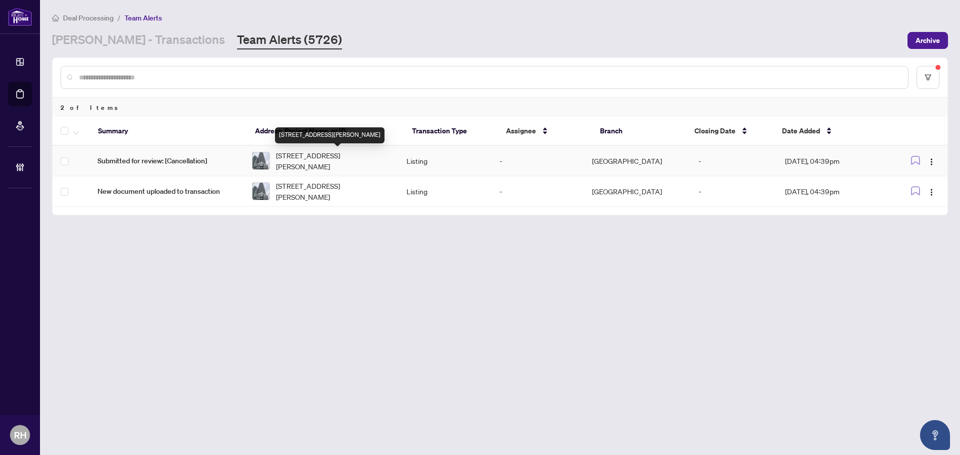
click at [366, 165] on span "[STREET_ADDRESS][PERSON_NAME]" at bounding box center [333, 161] width 114 height 22
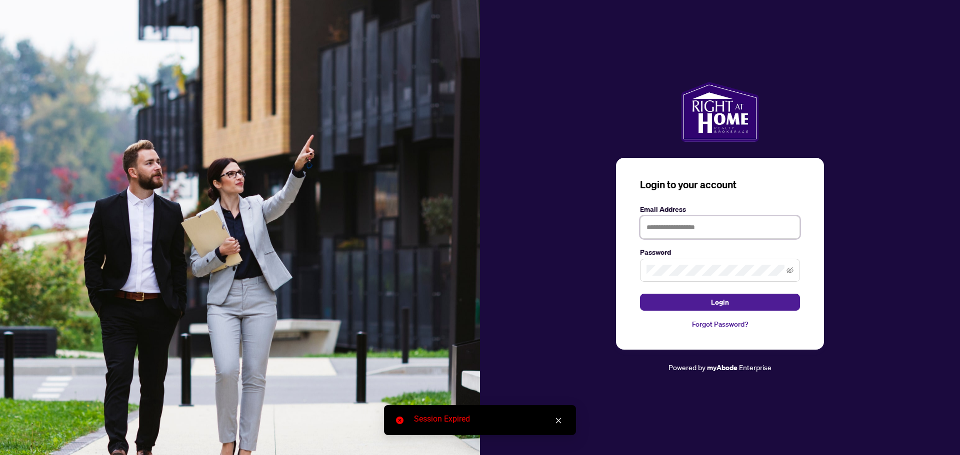
type input "**********"
drag, startPoint x: 700, startPoint y: 308, endPoint x: 693, endPoint y: 305, distance: 8.1
click at [700, 308] on button "Login" at bounding box center [720, 302] width 160 height 17
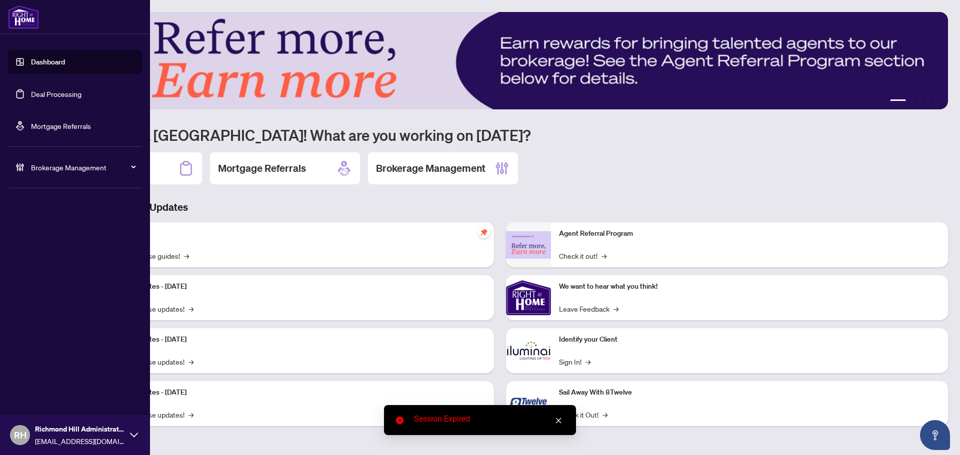
click at [31, 89] on link "Deal Processing" at bounding box center [56, 93] width 50 height 9
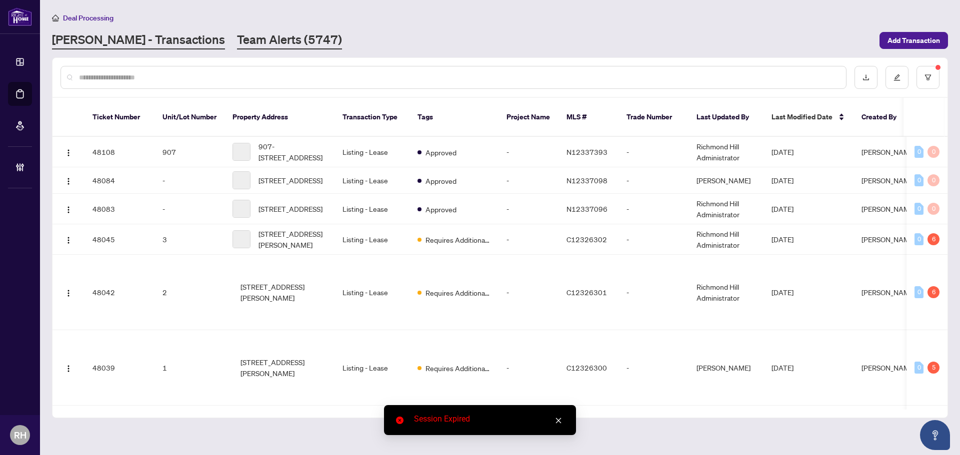
click at [237, 32] on link "Team Alerts (5747)" at bounding box center [289, 40] width 105 height 18
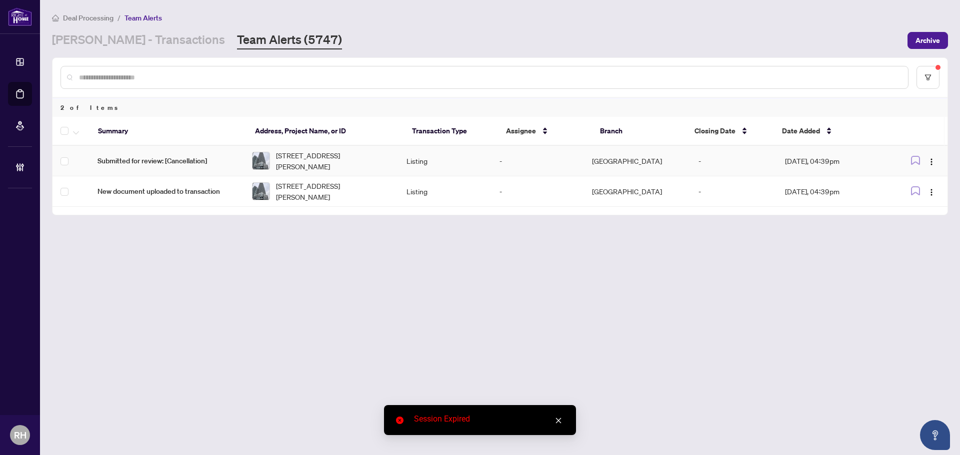
click at [215, 158] on span "Submitted for review: [Cancellation]" at bounding box center [166, 160] width 138 height 11
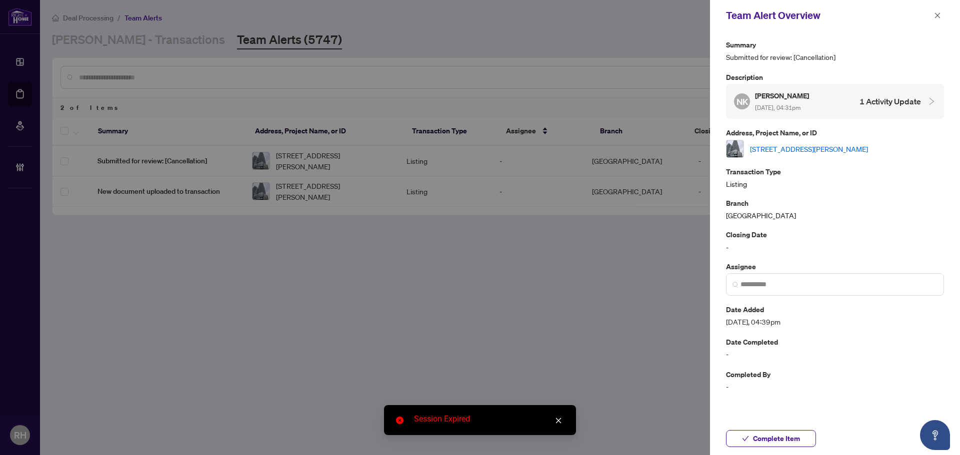
click at [844, 153] on link "[STREET_ADDRESS][PERSON_NAME]" at bounding box center [809, 148] width 118 height 11
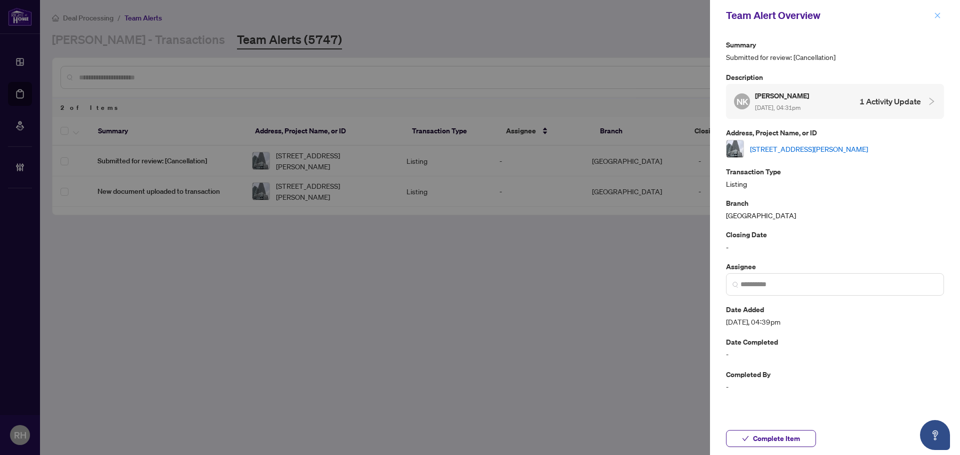
click at [932, 16] on button "button" at bounding box center [937, 15] width 13 height 12
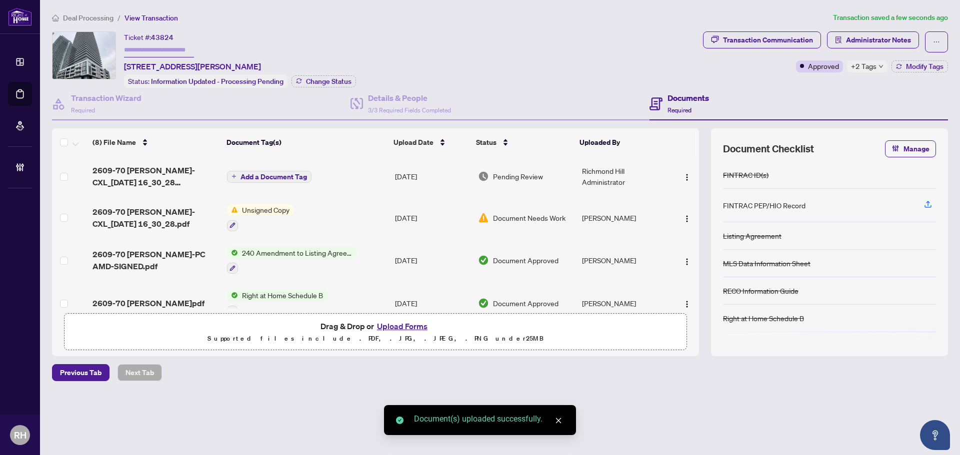
click at [486, 222] on td "Document Needs Work" at bounding box center [526, 217] width 104 height 43
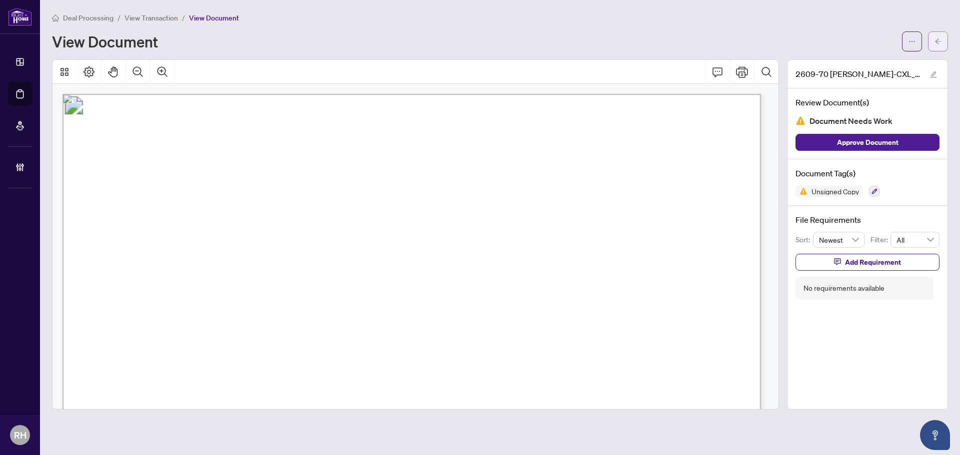
click at [938, 40] on icon "arrow-left" at bounding box center [937, 41] width 7 height 7
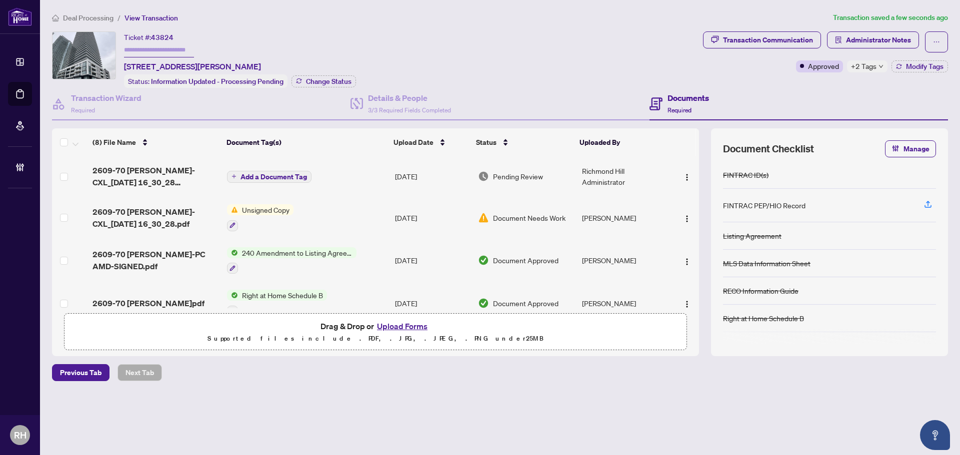
click at [509, 222] on td "Document Needs Work" at bounding box center [526, 217] width 104 height 43
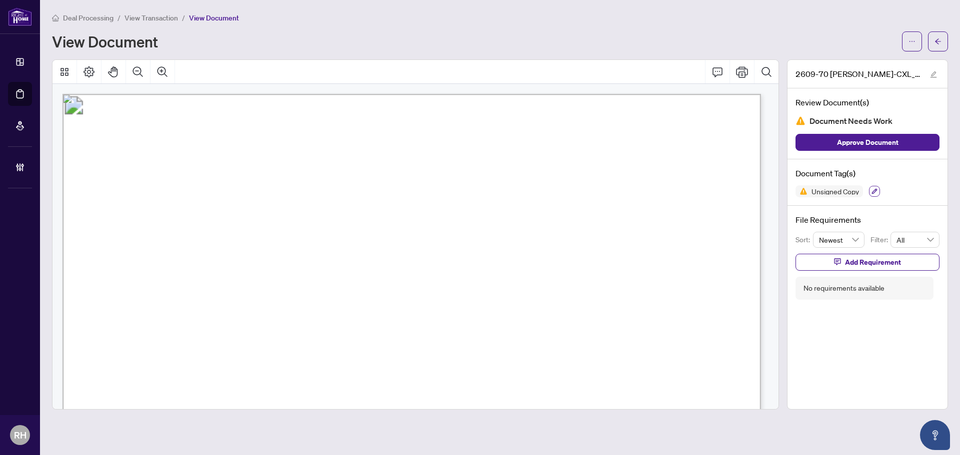
click at [875, 188] on icon "button" at bounding box center [874, 191] width 6 height 6
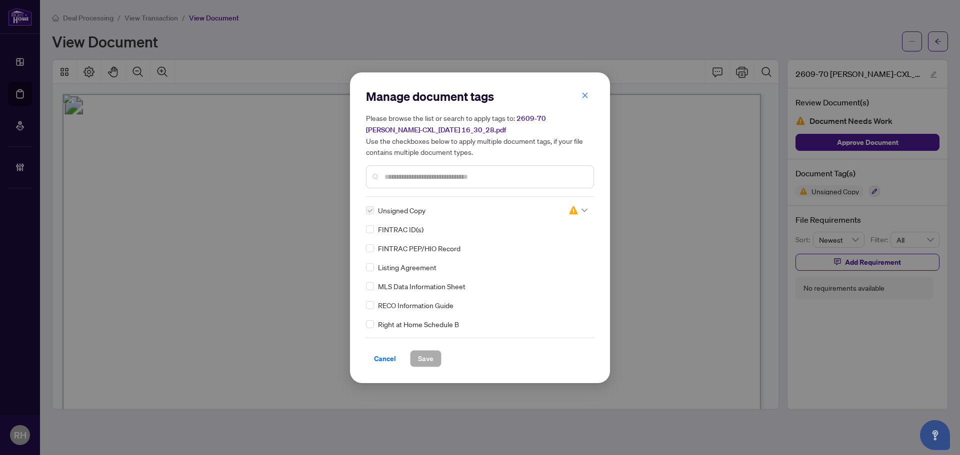
click at [573, 215] on input "search" at bounding box center [573, 210] width 10 height 15
click at [540, 261] on div "Approved" at bounding box center [545, 258] width 64 height 11
click at [415, 360] on button "Save" at bounding box center [425, 358] width 31 height 17
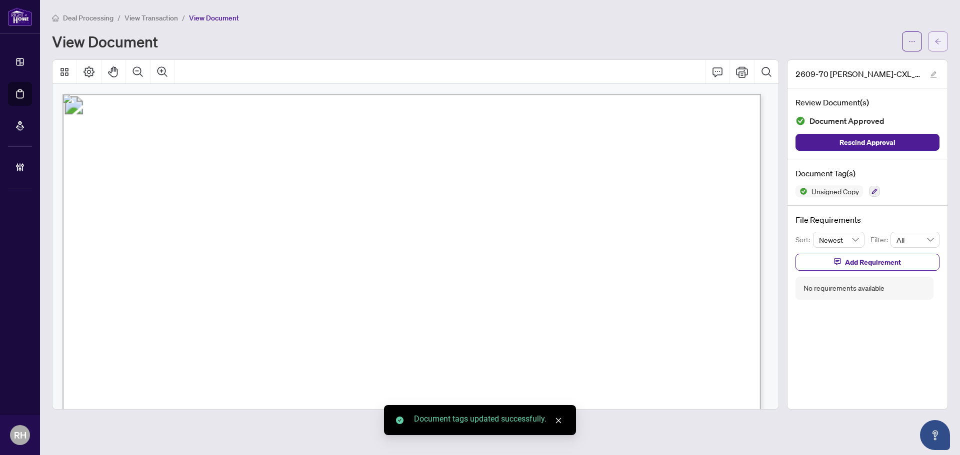
click at [939, 47] on span "button" at bounding box center [937, 41] width 7 height 16
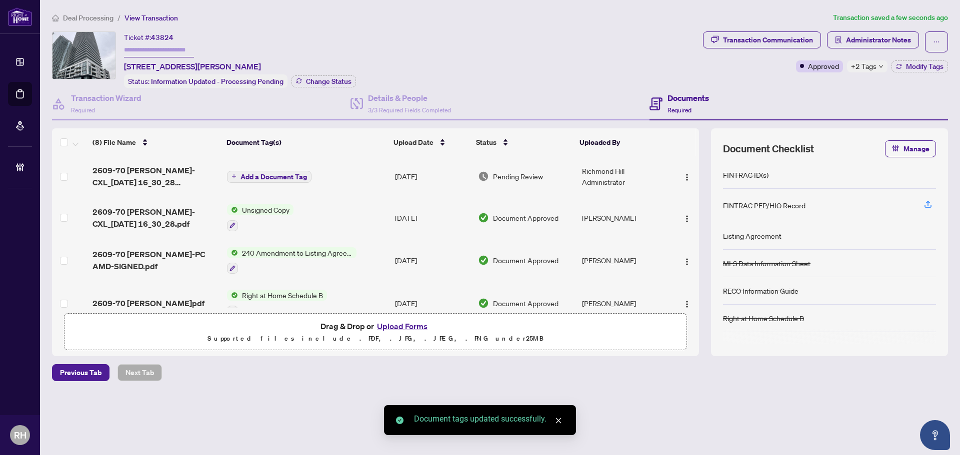
click at [355, 175] on td "Add a Document Tag" at bounding box center [307, 176] width 168 height 40
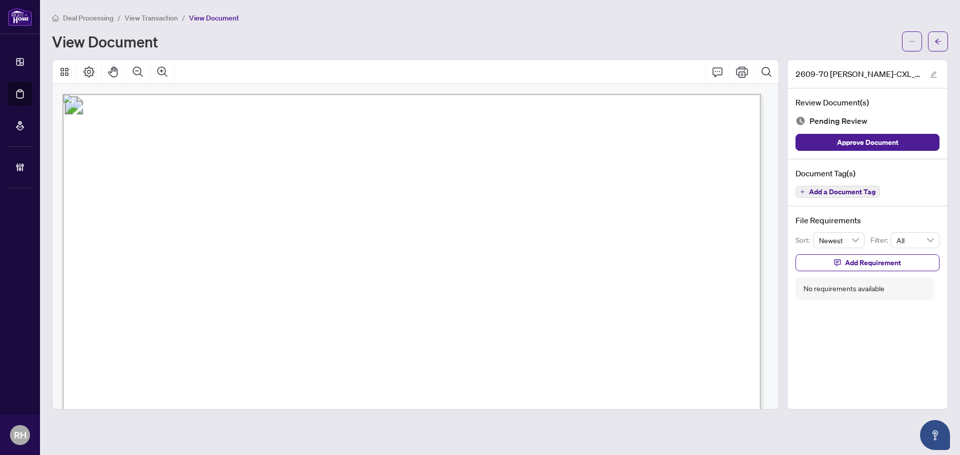
click at [842, 193] on span "Add a Document Tag" at bounding box center [842, 191] width 66 height 7
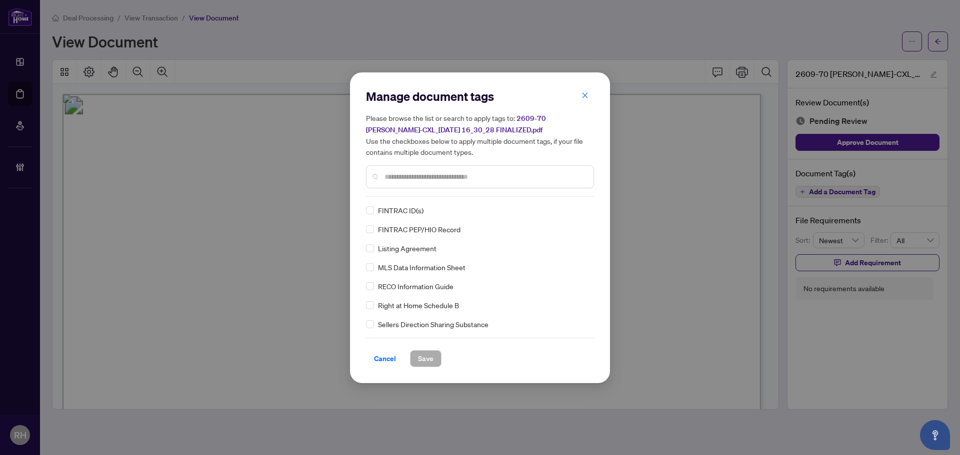
click at [426, 173] on input "text" at bounding box center [484, 176] width 201 height 11
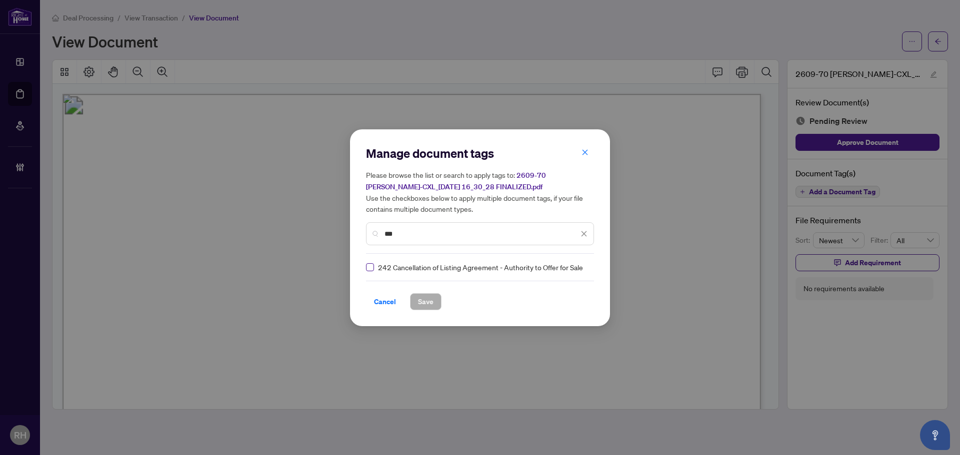
type input "***"
click at [371, 271] on label at bounding box center [370, 267] width 8 height 11
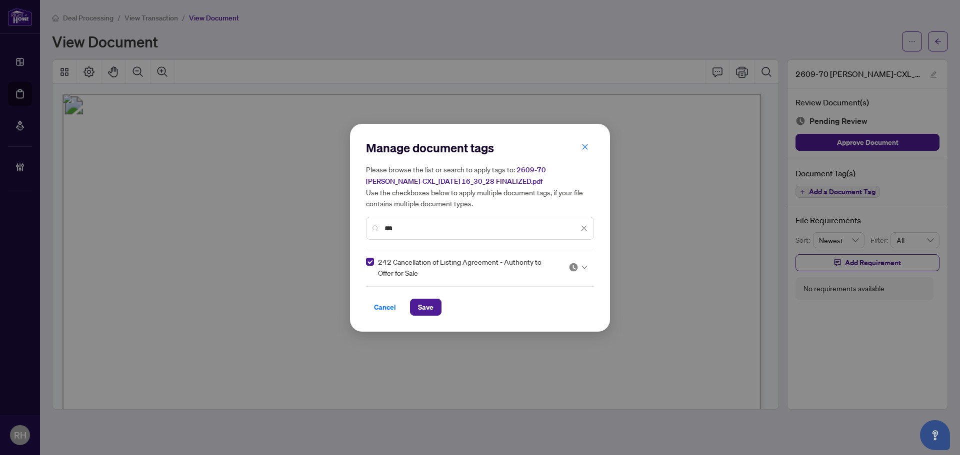
click at [581, 265] on div at bounding box center [577, 267] width 19 height 10
click at [551, 315] on div "Approved" at bounding box center [548, 315] width 64 height 11
click at [435, 312] on button "Save" at bounding box center [425, 307] width 31 height 17
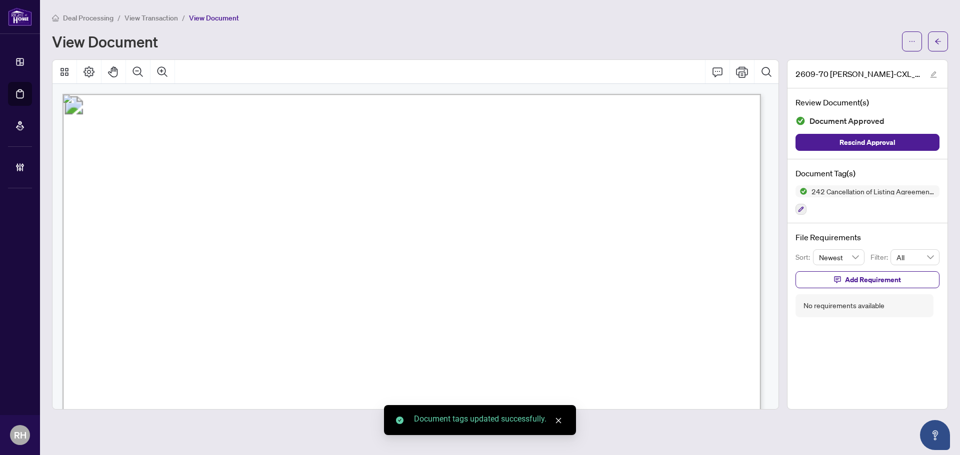
click at [940, 39] on icon "arrow-left" at bounding box center [937, 41] width 7 height 7
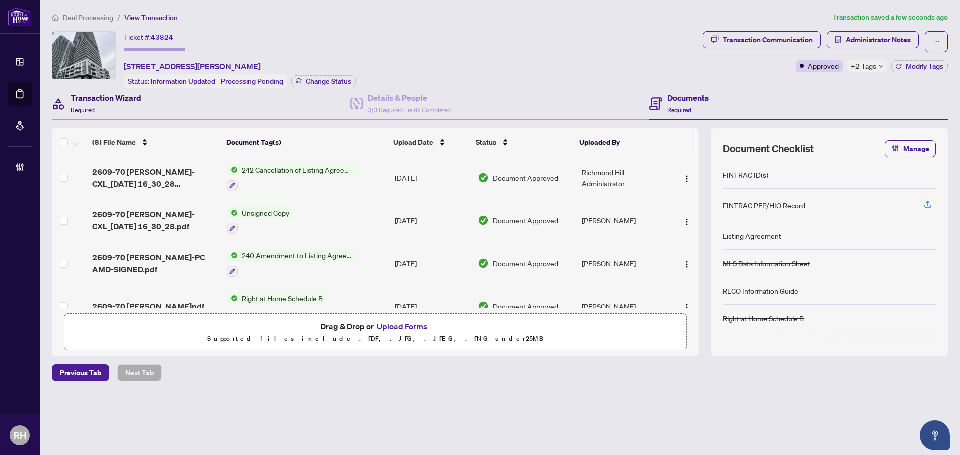
click at [118, 107] on div "Transaction Wizard Required" at bounding box center [106, 103] width 70 height 23
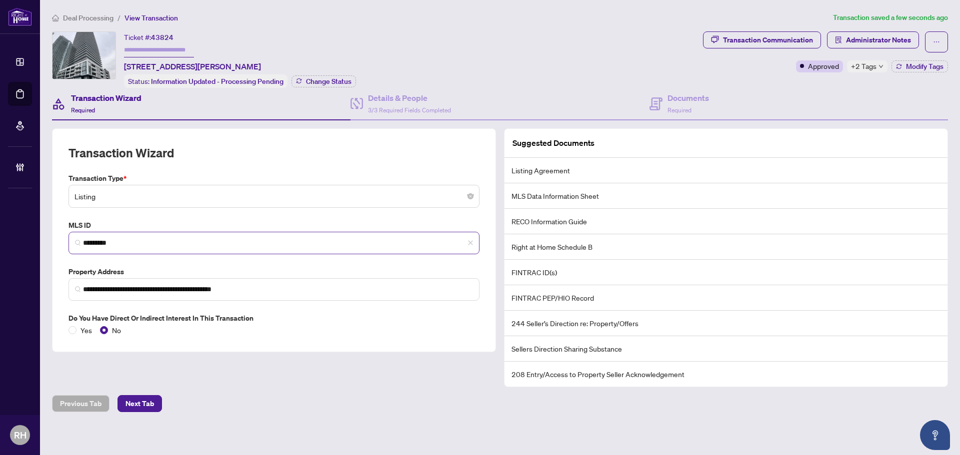
click at [149, 249] on span "*********" at bounding box center [273, 243] width 411 height 22
click at [149, 243] on input "*********" at bounding box center [278, 243] width 390 height 10
click at [732, 47] on button "Transaction Communication" at bounding box center [762, 39] width 118 height 17
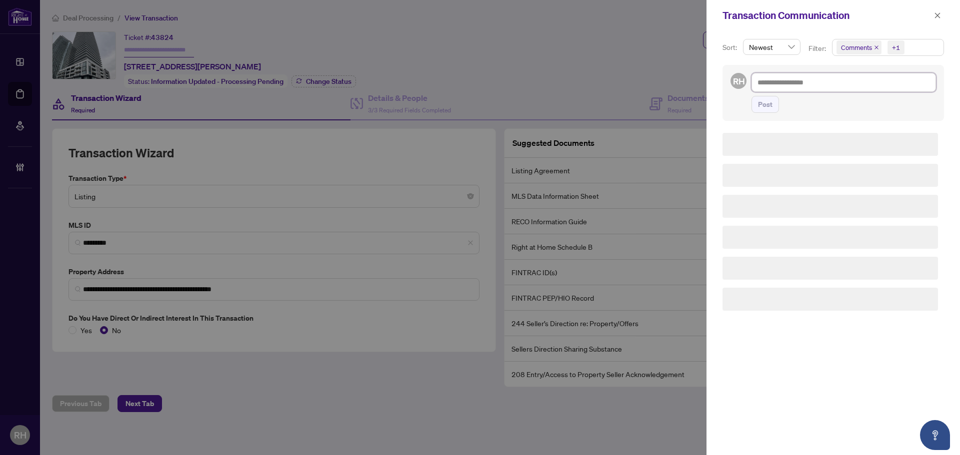
click at [767, 74] on textarea at bounding box center [843, 82] width 184 height 19
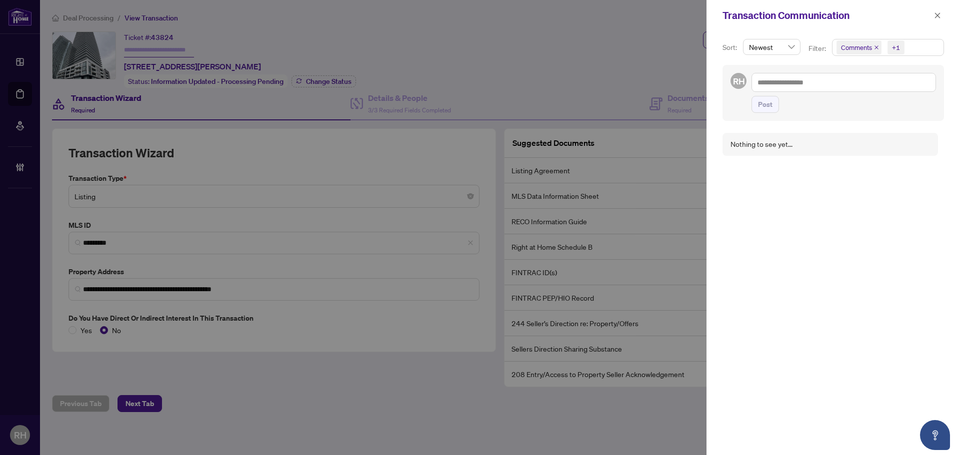
click at [575, 128] on div at bounding box center [480, 227] width 960 height 455
click at [935, 20] on span "button" at bounding box center [937, 15] width 7 height 16
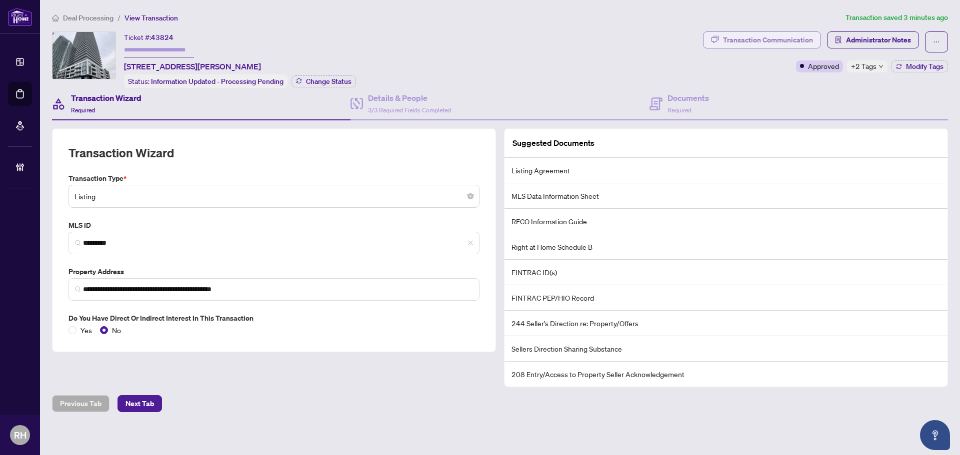
click at [772, 34] on div "Transaction Communication" at bounding box center [768, 40] width 90 height 16
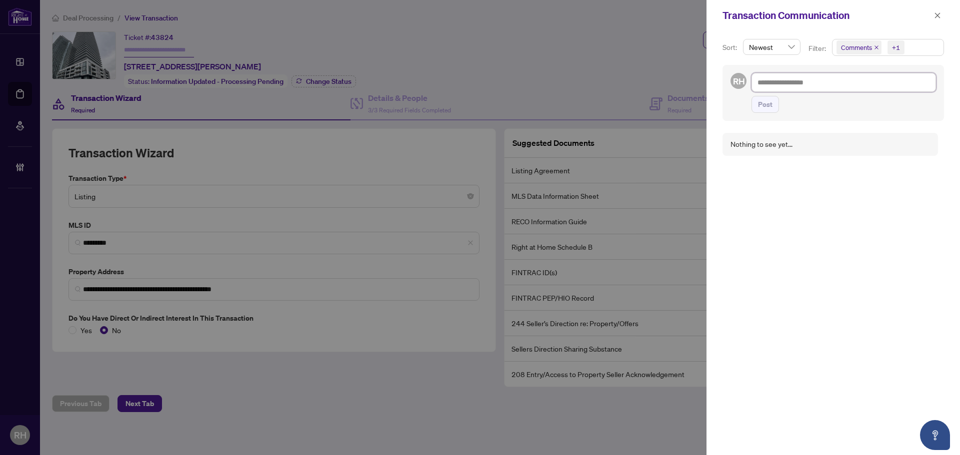
click at [786, 82] on textarea at bounding box center [843, 82] width 184 height 19
paste textarea "**********"
type textarea "**********"
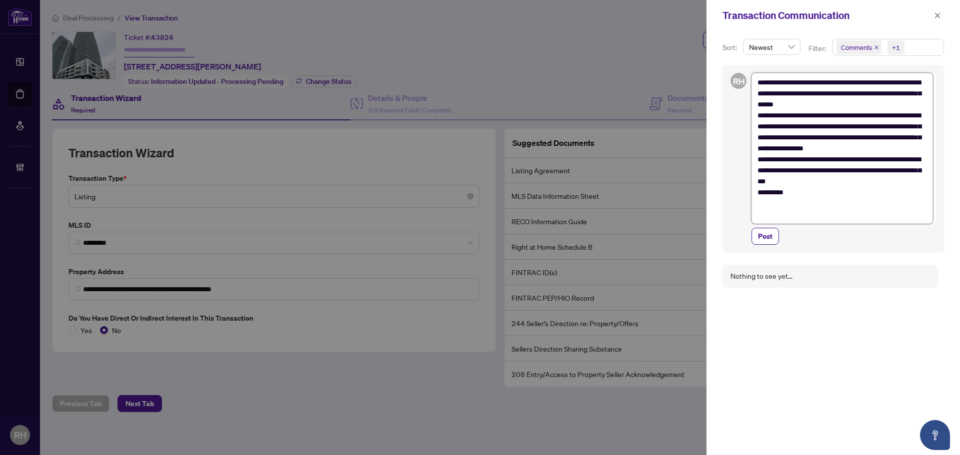
drag, startPoint x: 793, startPoint y: 208, endPoint x: 765, endPoint y: 171, distance: 46.7
click at [765, 171] on textarea "**********" at bounding box center [841, 148] width 181 height 151
click at [814, 197] on textarea "**********" at bounding box center [841, 148] width 181 height 151
type textarea "**********"
click at [764, 234] on span "Post" at bounding box center [765, 236] width 14 height 16
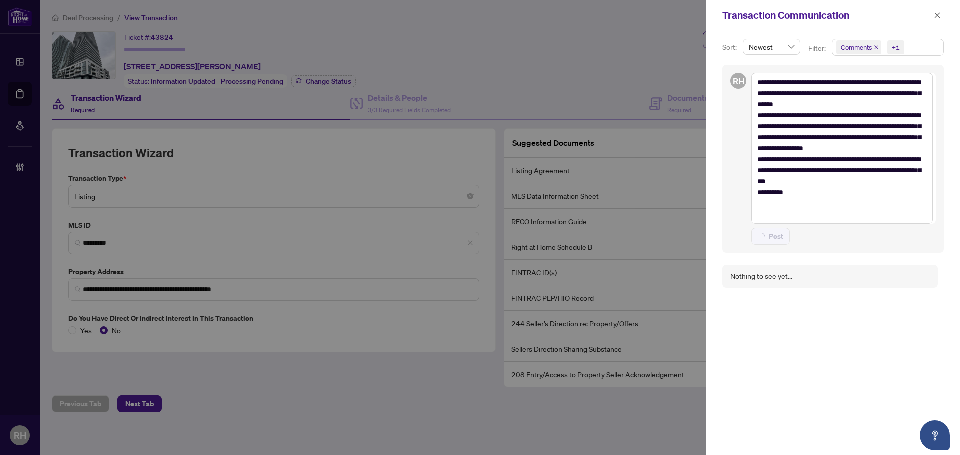
type textarea "**********"
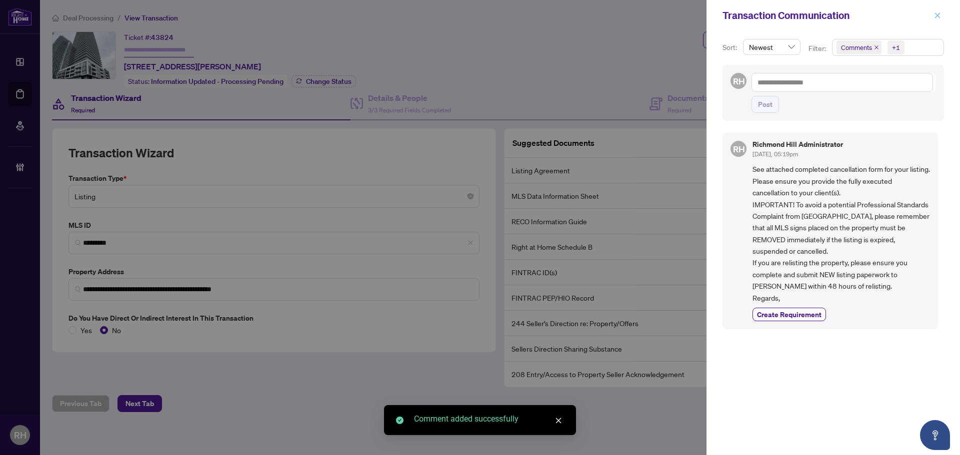
click at [938, 15] on icon "close" at bounding box center [937, 14] width 5 height 5
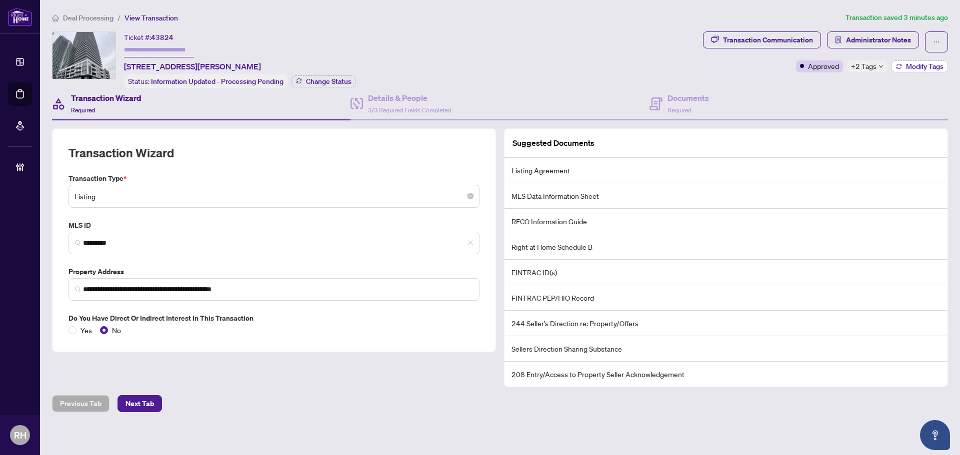
click at [925, 70] on button "Modify Tags" at bounding box center [919, 66] width 56 height 12
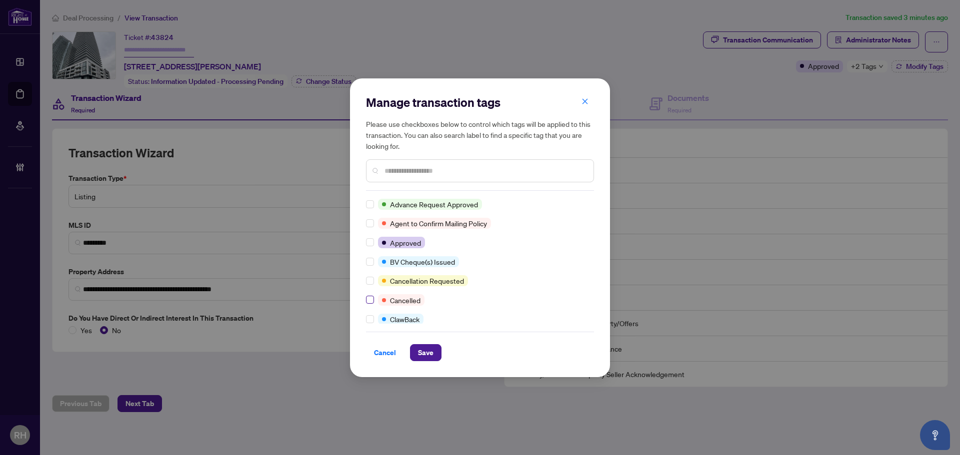
click at [368, 298] on label at bounding box center [370, 299] width 8 height 11
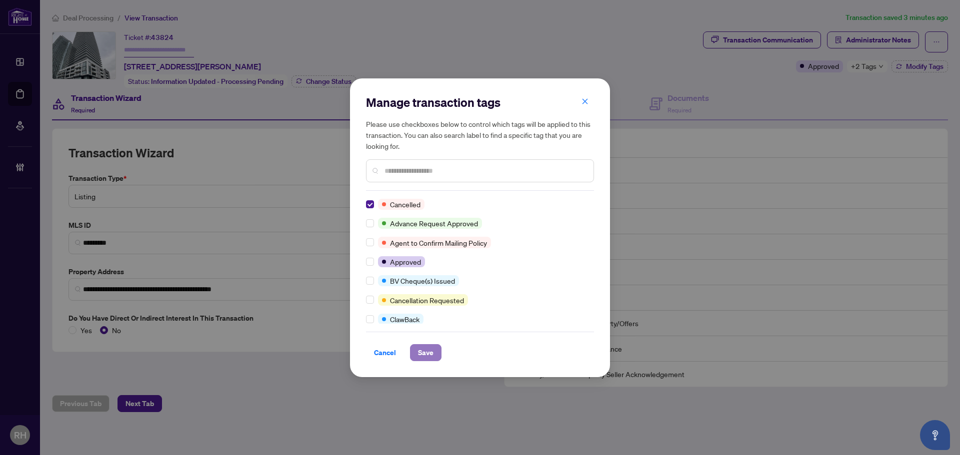
click at [417, 356] on button "Save" at bounding box center [425, 352] width 31 height 17
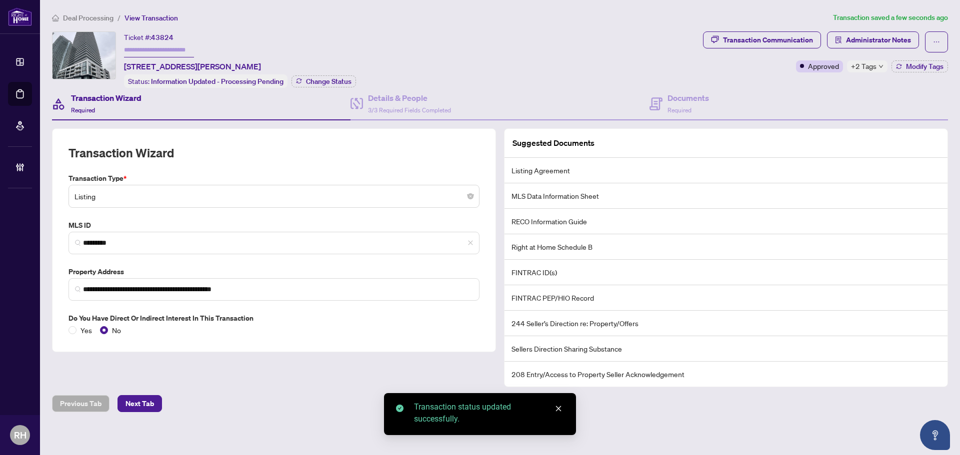
click at [122, 104] on div "Transaction Wizard Required" at bounding box center [106, 103] width 70 height 23
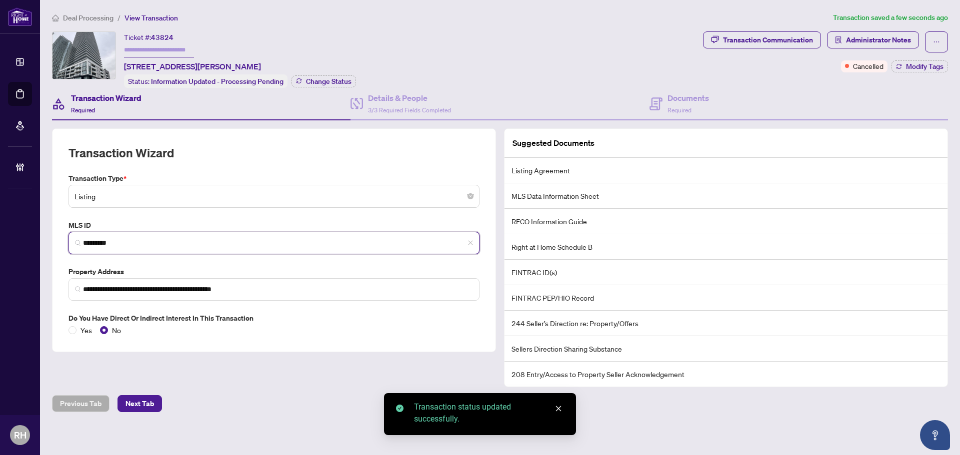
click at [111, 238] on input "*********" at bounding box center [278, 243] width 390 height 10
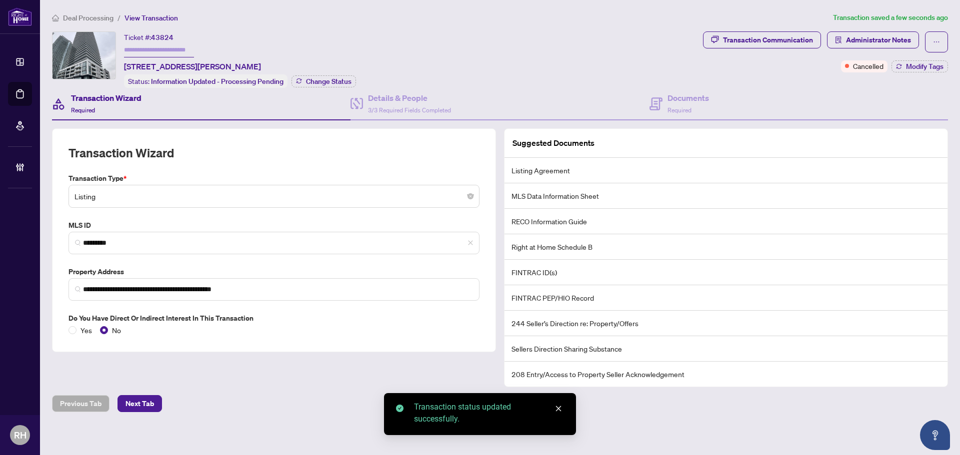
click at [663, 79] on div "Ticket #: 43824 2609-70 ANNIE CRAIG Dr, Toronto, Ontario M8V 0G2, Canada Status…" at bounding box center [375, 59] width 647 height 56
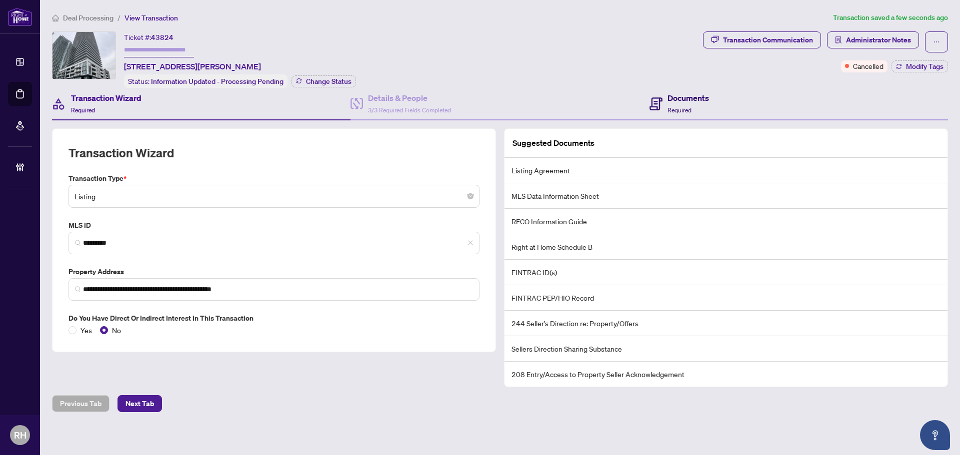
click at [668, 106] on span "Required" at bounding box center [679, 109] width 24 height 7
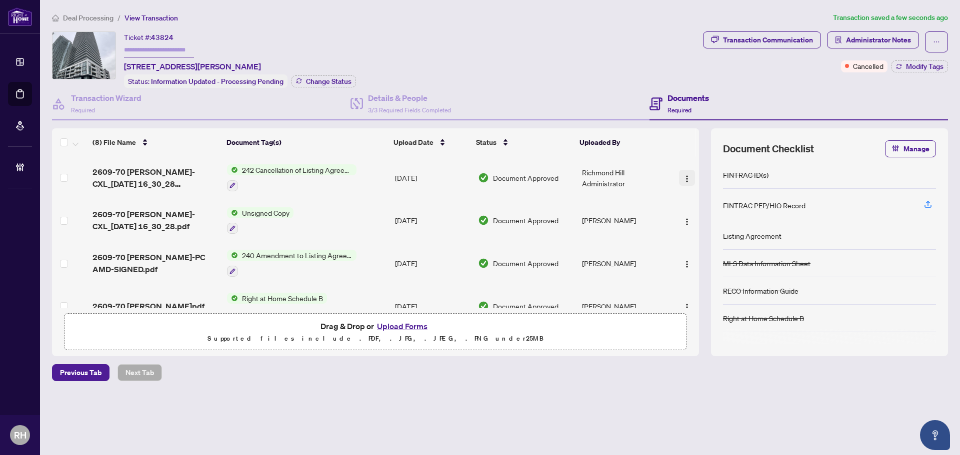
click at [687, 175] on img "button" at bounding box center [687, 179] width 8 height 8
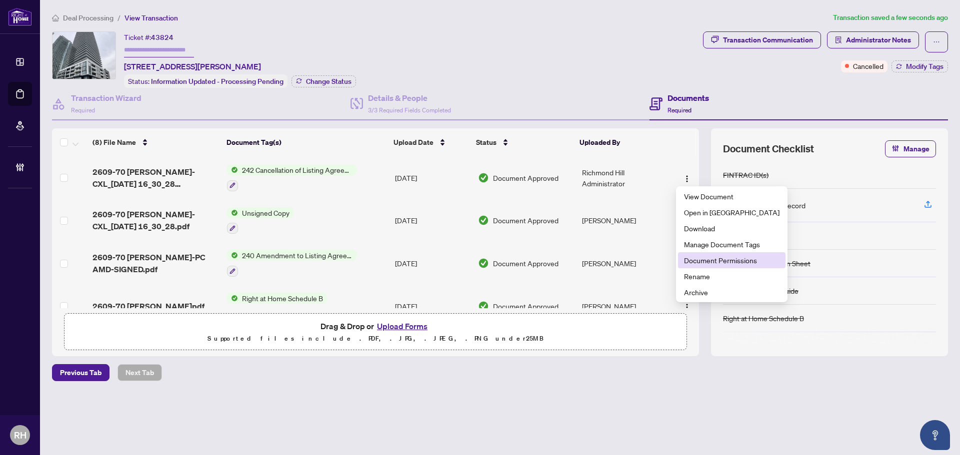
click at [696, 256] on span "Document Permissions" at bounding box center [731, 260] width 95 height 11
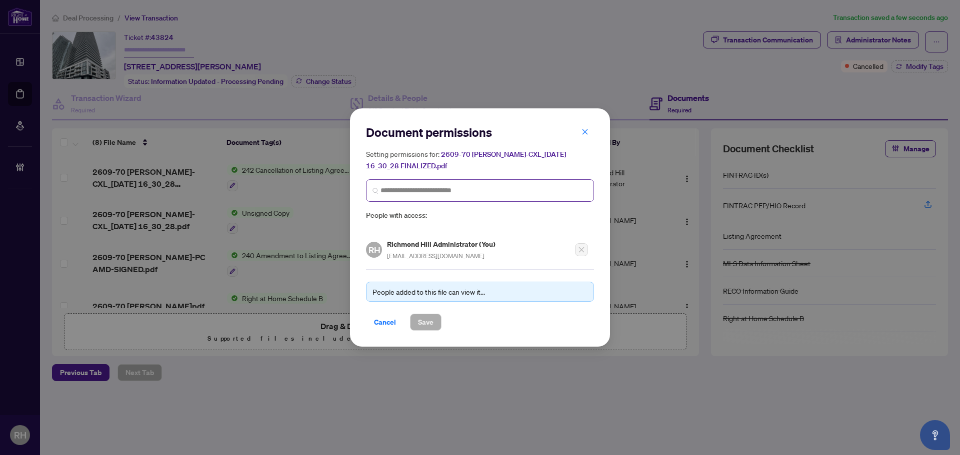
click at [403, 196] on span at bounding box center [480, 190] width 228 height 22
type input "******"
click at [410, 228] on span "noreenkho@gmail.com" at bounding box center [443, 225] width 97 height 7
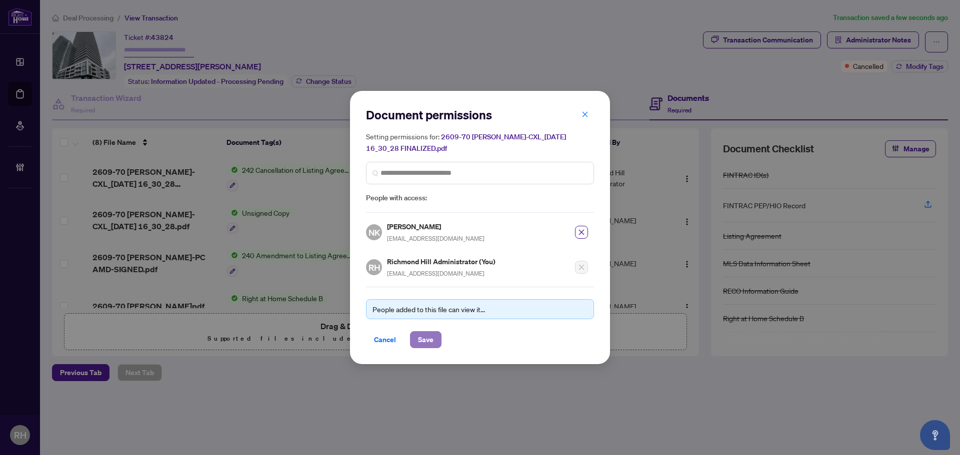
click at [427, 337] on span "Save" at bounding box center [425, 340] width 15 height 16
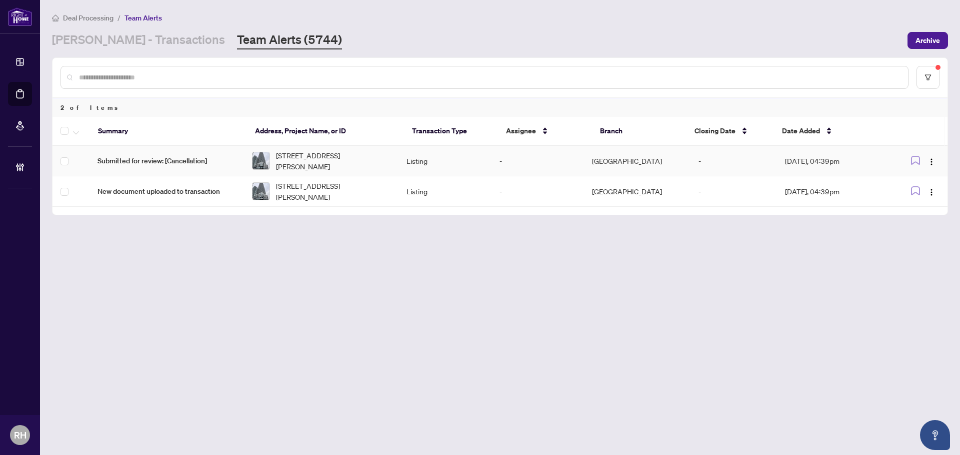
click at [444, 150] on td "Listing" at bounding box center [444, 161] width 92 height 30
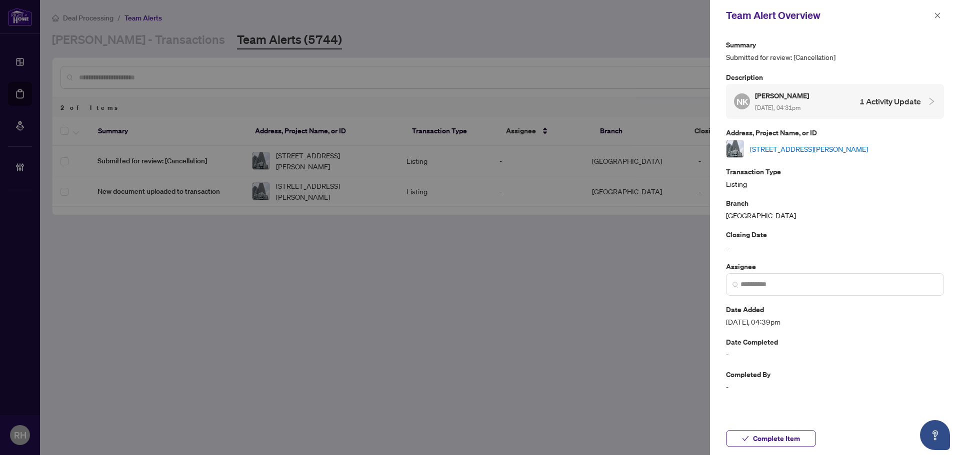
click at [929, 18] on div "Team Alert Overview" at bounding box center [828, 15] width 205 height 15
click at [939, 15] on icon "close" at bounding box center [937, 15] width 7 height 7
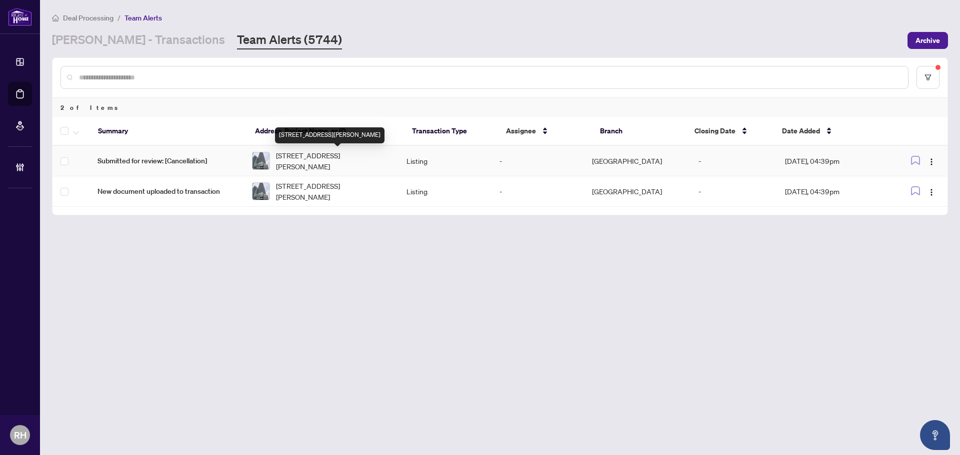
click at [326, 170] on span "2609-70 ANNIE CRAIG Dr, Toronto, Ontario M8V 0G2, Canada" at bounding box center [333, 161] width 114 height 22
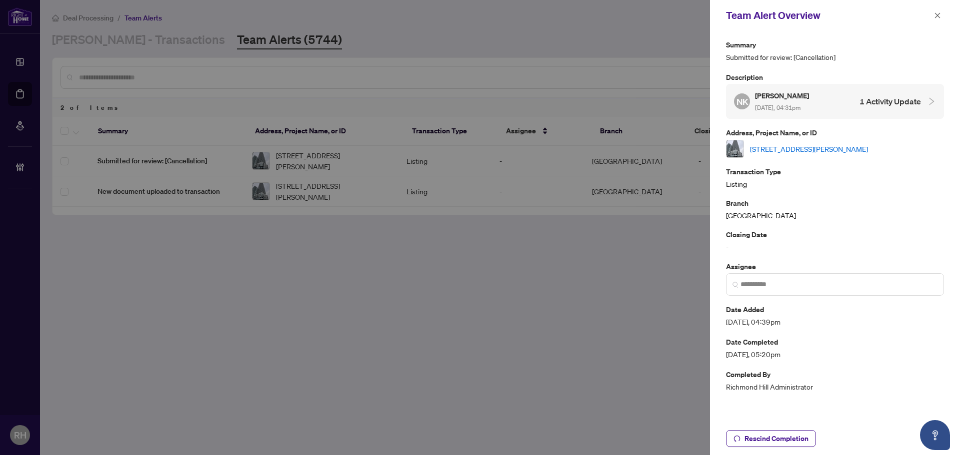
click at [756, 147] on link "2609-70 ANNIE CRAIG Dr, Toronto, Ontario M8V 0G2, Canada" at bounding box center [809, 148] width 118 height 11
click at [931, 11] on span at bounding box center [937, 15] width 13 height 12
click at [936, 13] on icon "close" at bounding box center [937, 15] width 7 height 7
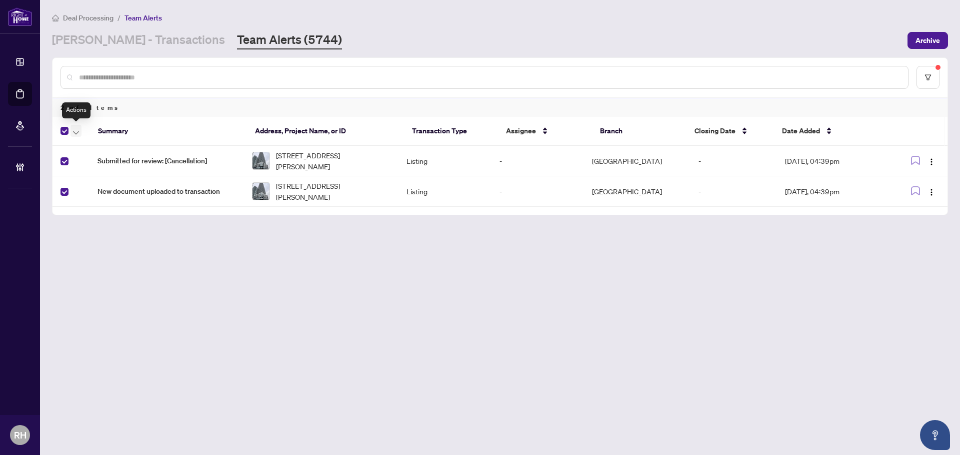
click at [73, 133] on icon "button" at bounding box center [76, 133] width 6 height 4
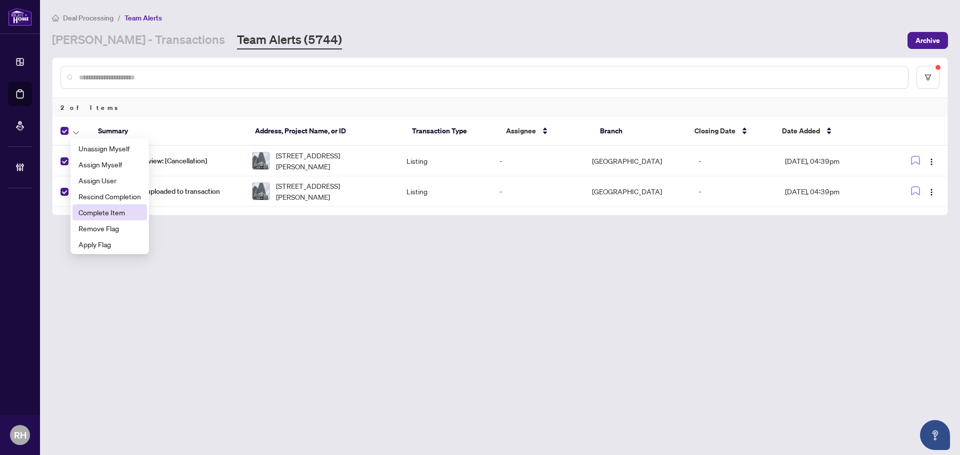
click at [93, 214] on span "Complete Item" at bounding box center [109, 212] width 62 height 11
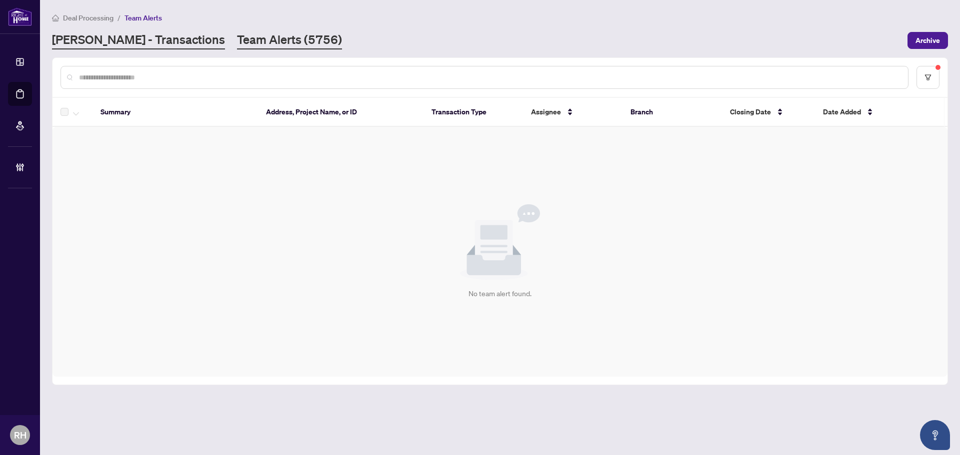
click at [128, 39] on link "RAHR - Transactions" at bounding box center [138, 40] width 173 height 18
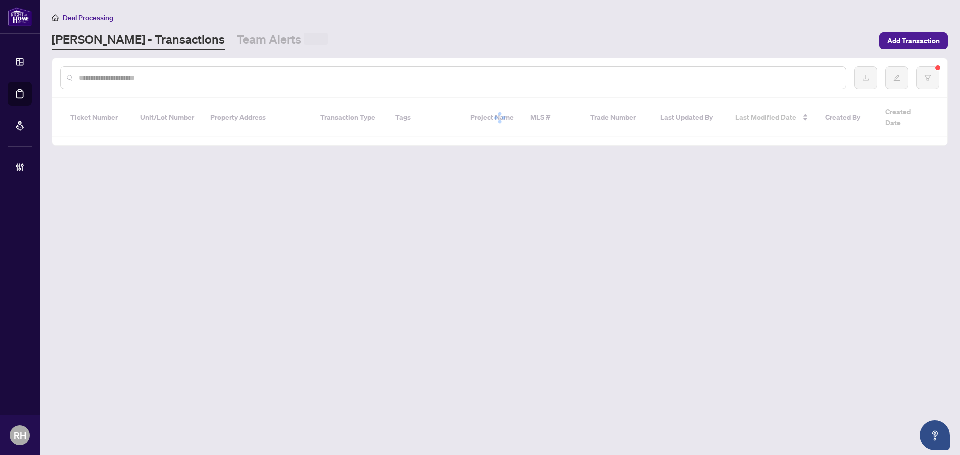
click at [129, 78] on input "text" at bounding box center [458, 77] width 759 height 11
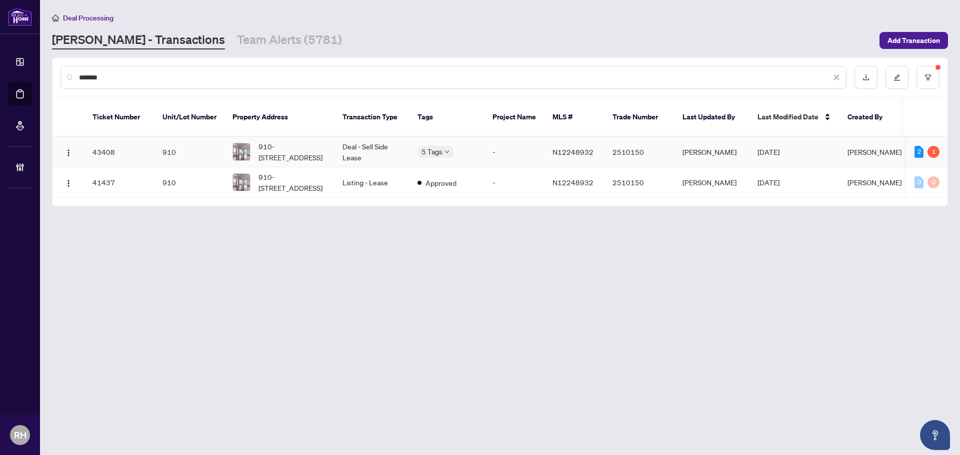
type input "*******"
click at [388, 137] on td "Deal - Sell Side Lease" at bounding box center [371, 152] width 75 height 30
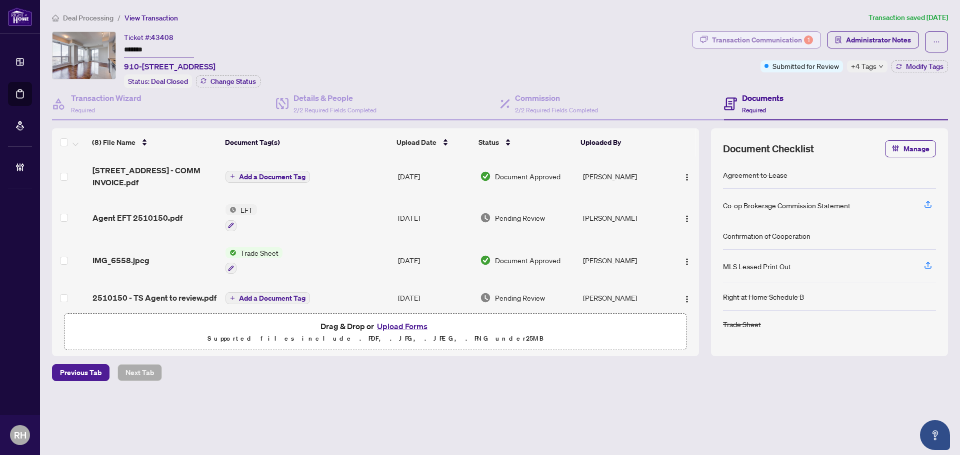
click at [735, 38] on div "Transaction Communication 1" at bounding box center [762, 40] width 101 height 16
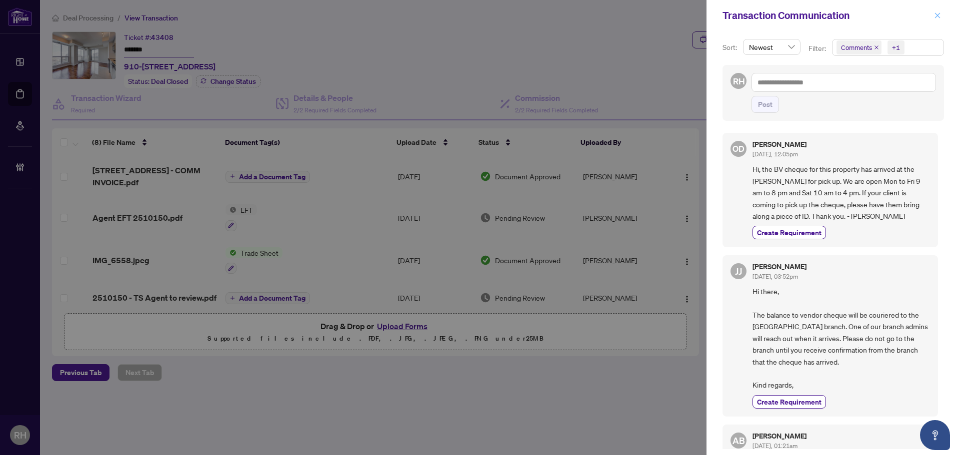
click at [942, 18] on button "button" at bounding box center [937, 15] width 13 height 12
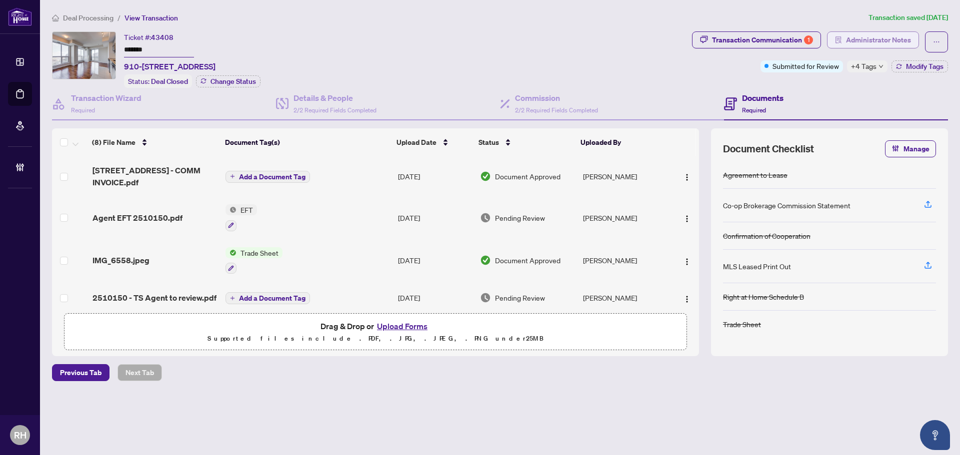
click at [880, 38] on span "Administrator Notes" at bounding box center [878, 40] width 65 height 16
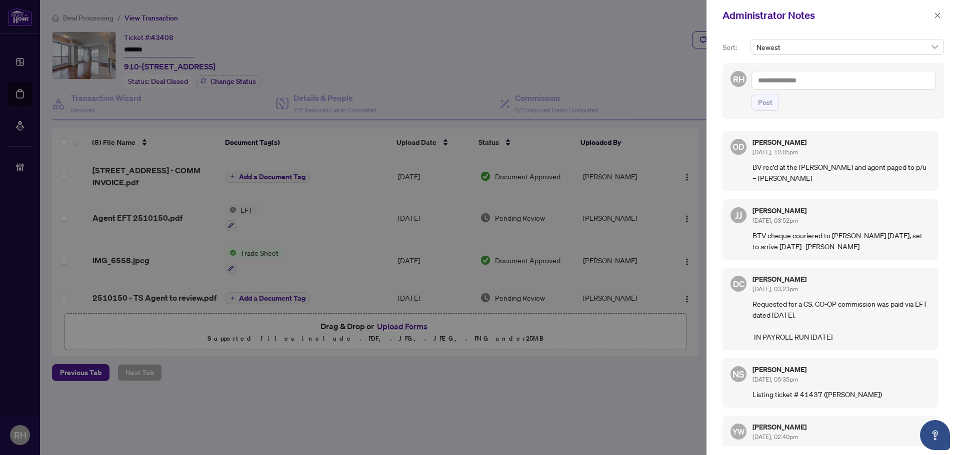
click at [811, 76] on textarea at bounding box center [843, 80] width 184 height 19
type textarea "**********"
click at [845, 81] on textarea "**********" at bounding box center [843, 80] width 184 height 19
click at [872, 85] on textarea "**********" at bounding box center [843, 80] width 184 height 19
click at [775, 102] on button "Post" at bounding box center [764, 102] width 27 height 17
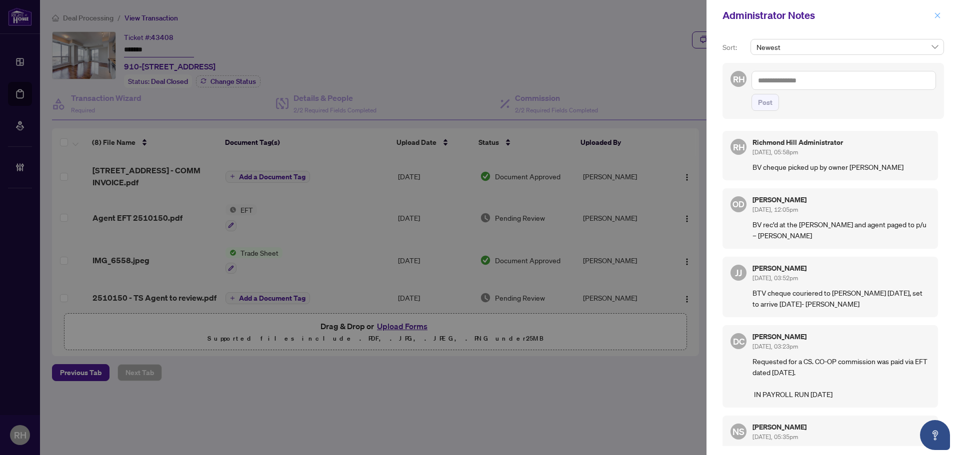
click at [938, 18] on icon "close" at bounding box center [937, 15] width 7 height 7
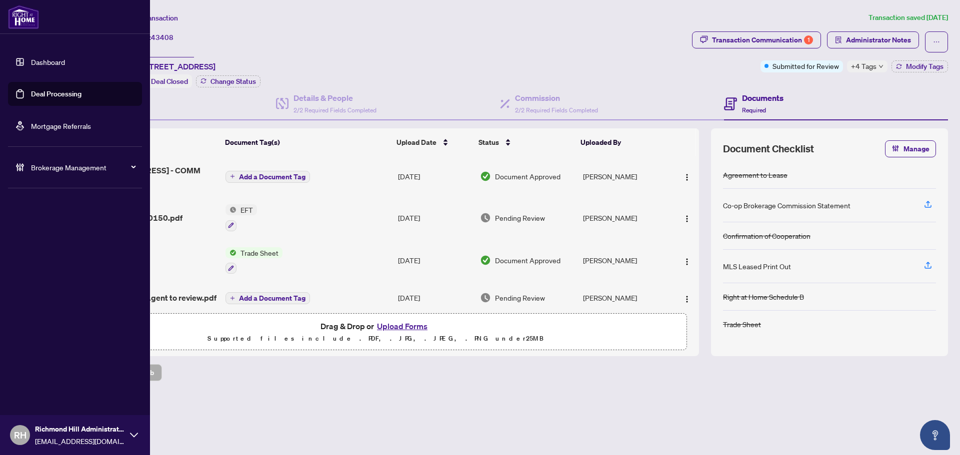
click at [31, 89] on link "Deal Processing" at bounding box center [56, 93] width 50 height 9
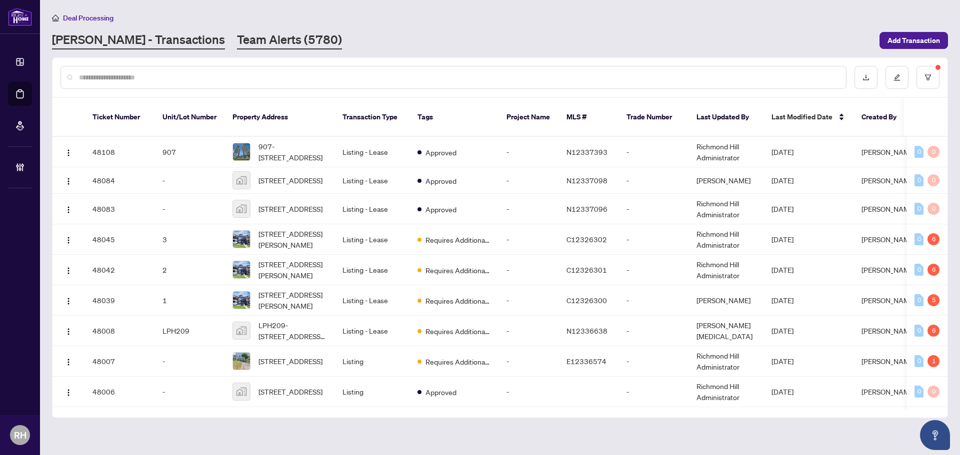
click at [237, 33] on link "Team Alerts (5780)" at bounding box center [289, 40] width 105 height 18
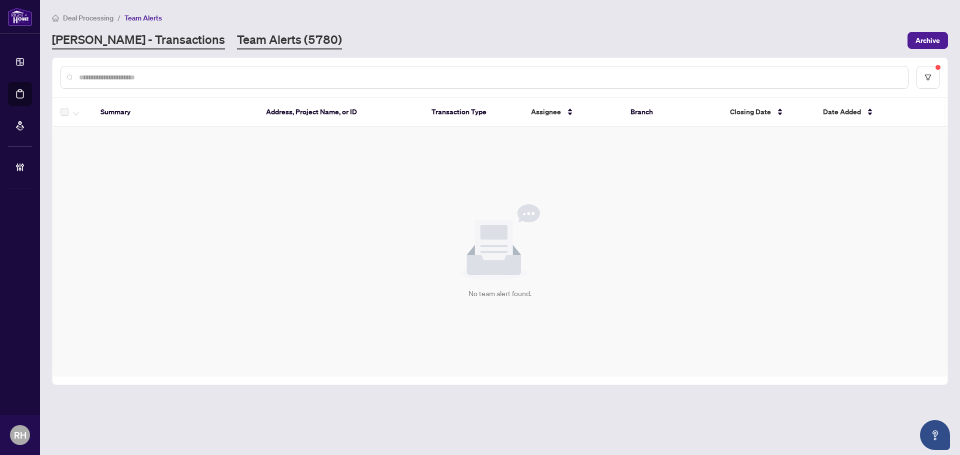
click at [137, 40] on link "[PERSON_NAME] - Transactions" at bounding box center [138, 40] width 173 height 18
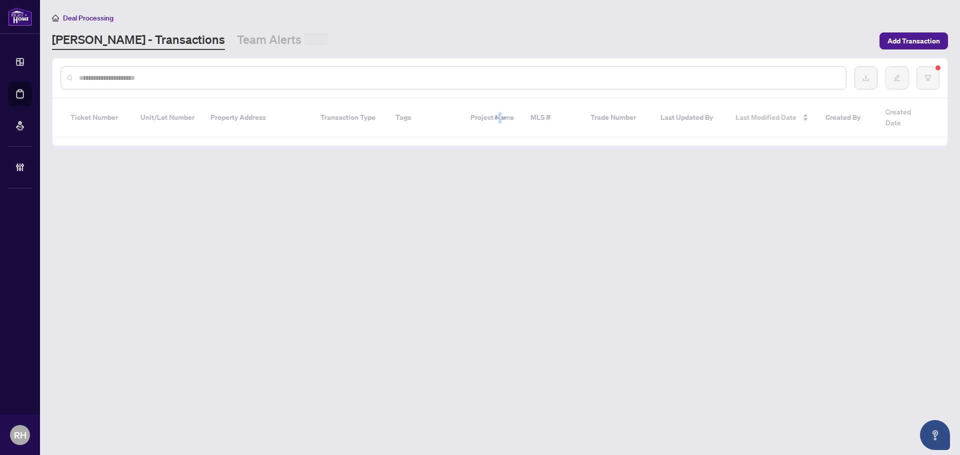
click at [162, 89] on div at bounding box center [499, 77] width 895 height 39
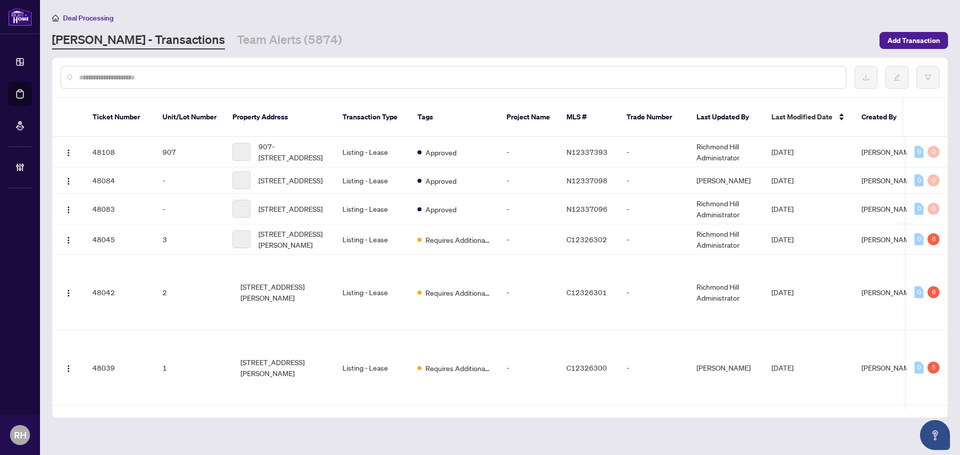
click at [162, 66] on div at bounding box center [453, 77] width 786 height 23
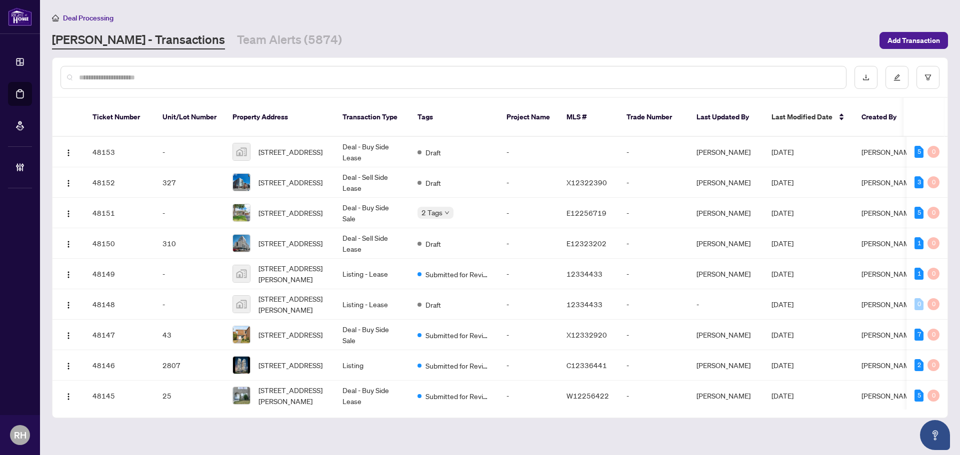
click at [162, 76] on input "text" at bounding box center [458, 77] width 759 height 11
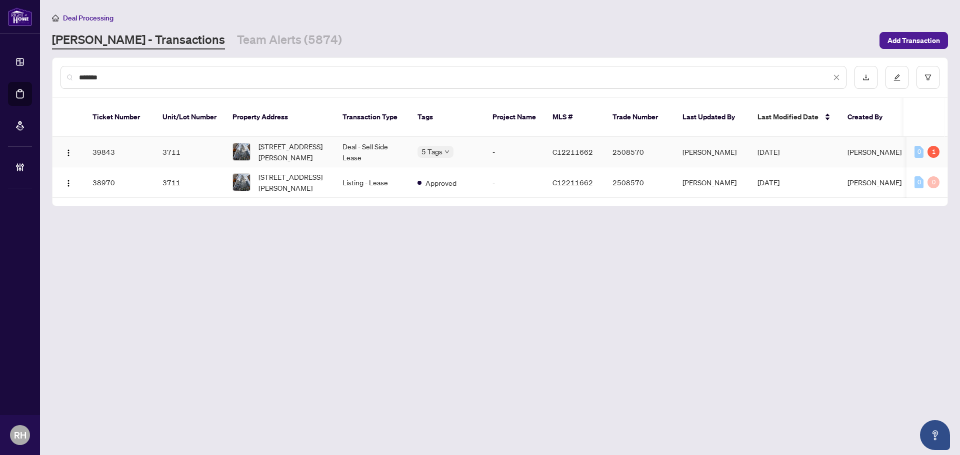
type input "*******"
click at [353, 144] on td "Deal - Sell Side Lease" at bounding box center [371, 152] width 75 height 30
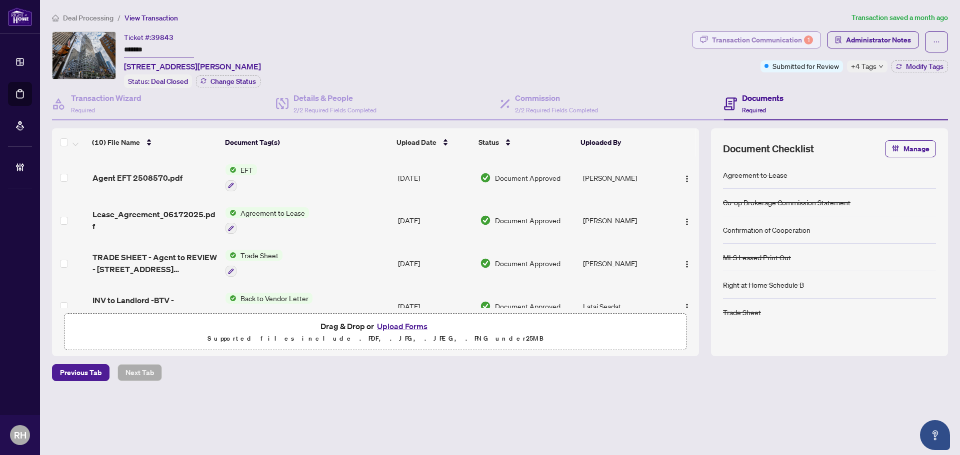
click at [768, 40] on div "Transaction Communication 1" at bounding box center [762, 40] width 101 height 16
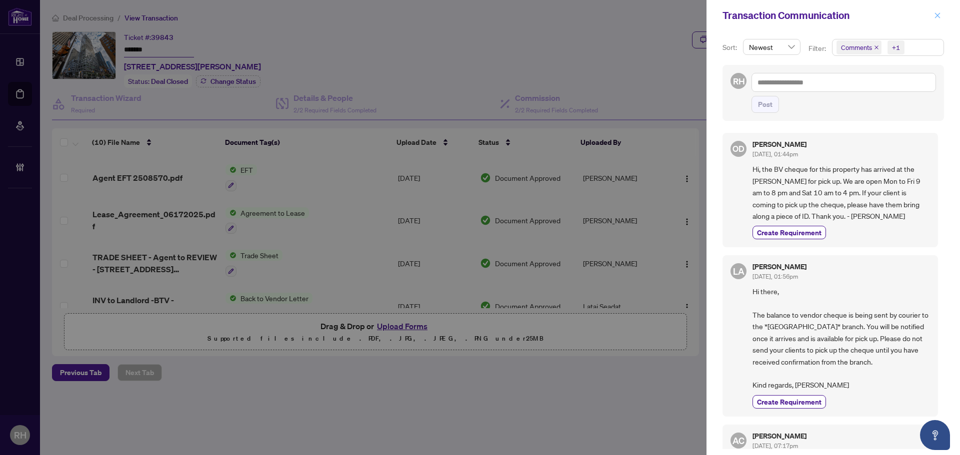
click at [941, 16] on button "button" at bounding box center [937, 15] width 13 height 12
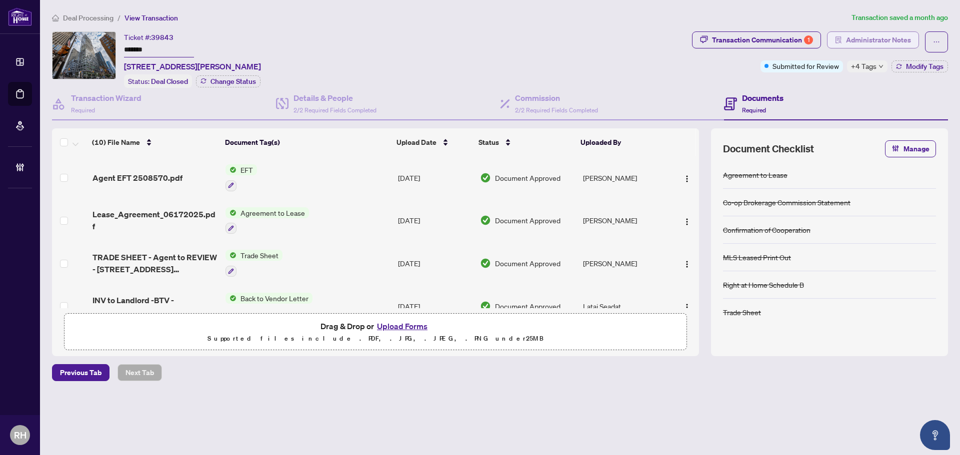
click at [853, 43] on span "Administrator Notes" at bounding box center [878, 40] width 65 height 16
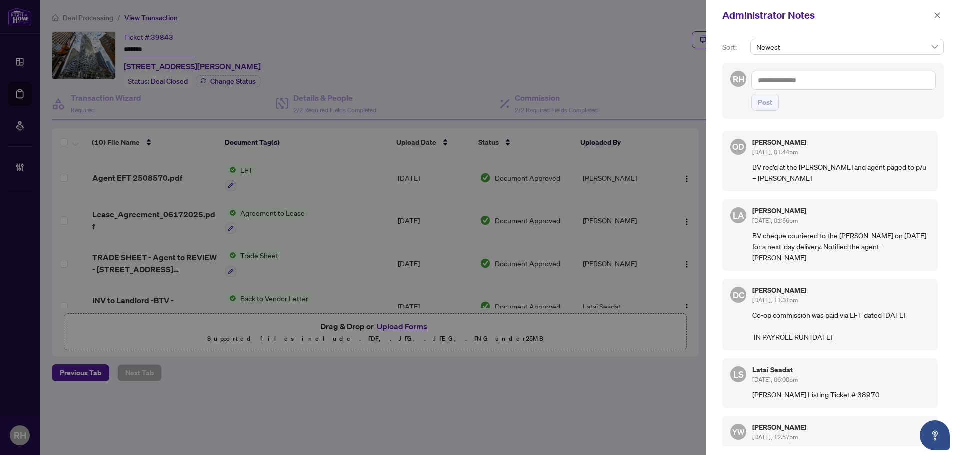
click at [785, 82] on textarea at bounding box center [843, 80] width 184 height 19
type textarea "**********"
click at [771, 99] on span "Post" at bounding box center [765, 102] width 14 height 16
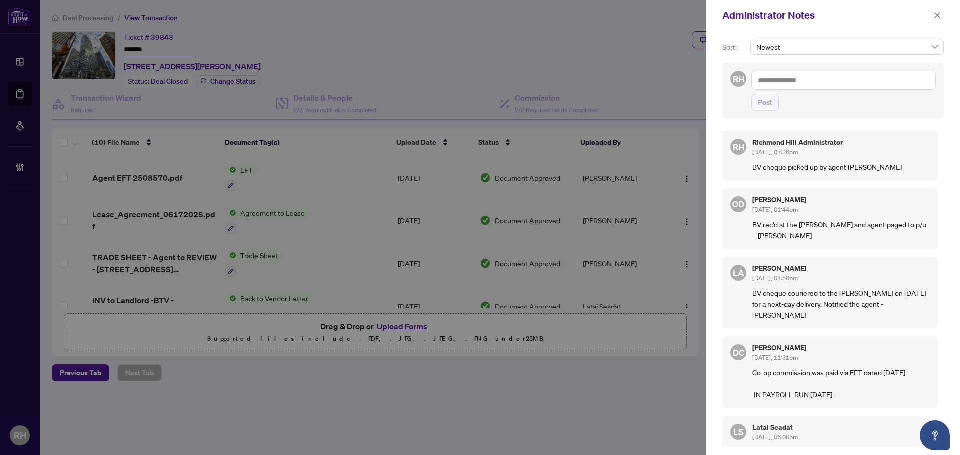
click at [481, 105] on div at bounding box center [480, 227] width 960 height 455
click at [948, 17] on div "Administrator Notes" at bounding box center [832, 15] width 253 height 31
click at [940, 15] on icon "close" at bounding box center [937, 15] width 7 height 7
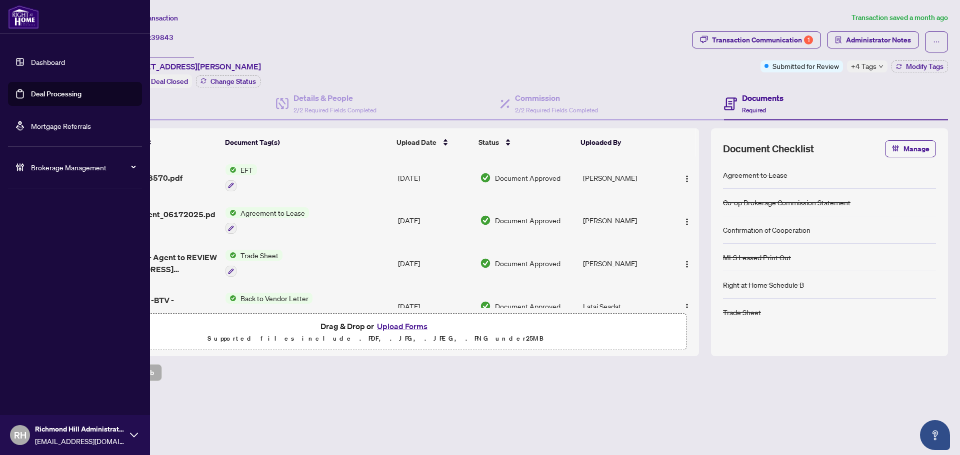
click at [31, 98] on link "Deal Processing" at bounding box center [56, 93] width 50 height 9
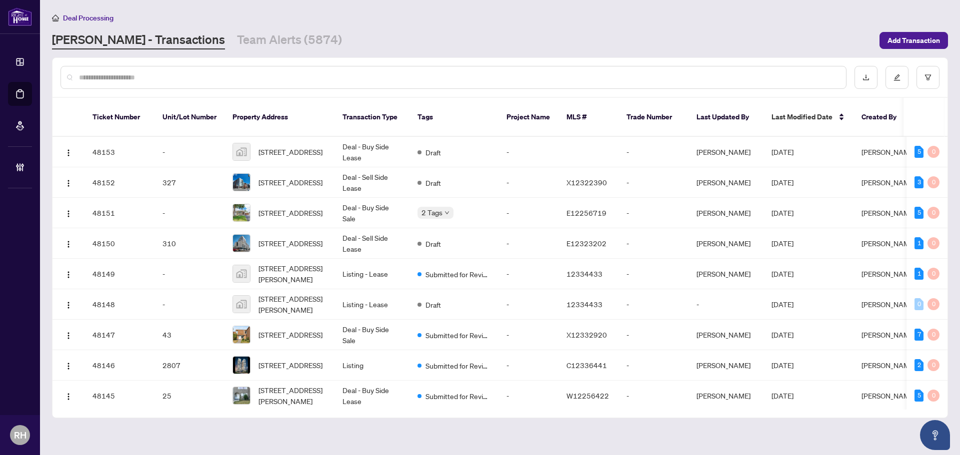
click at [243, 76] on input "text" at bounding box center [458, 77] width 759 height 11
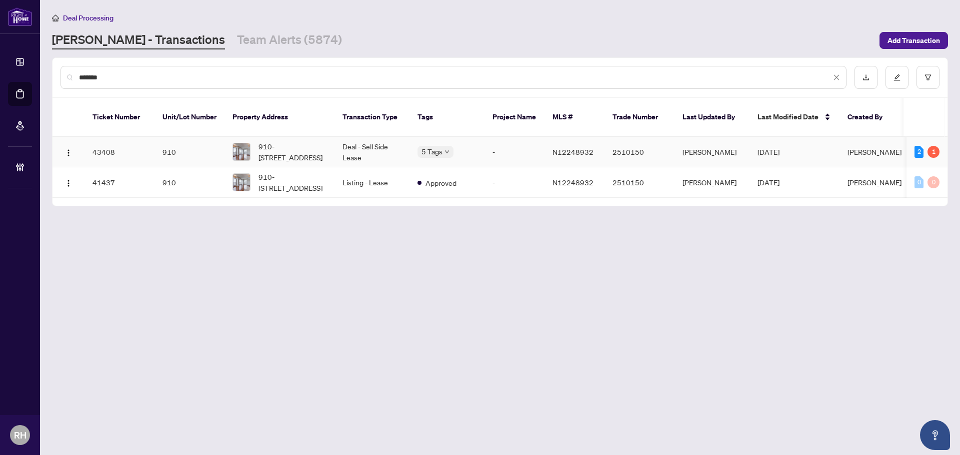
type input "*******"
click at [305, 149] on span "910-9199 Yonge St, Richmond Hill, Ontario L4C 1H7, Canada" at bounding box center [292, 152] width 68 height 22
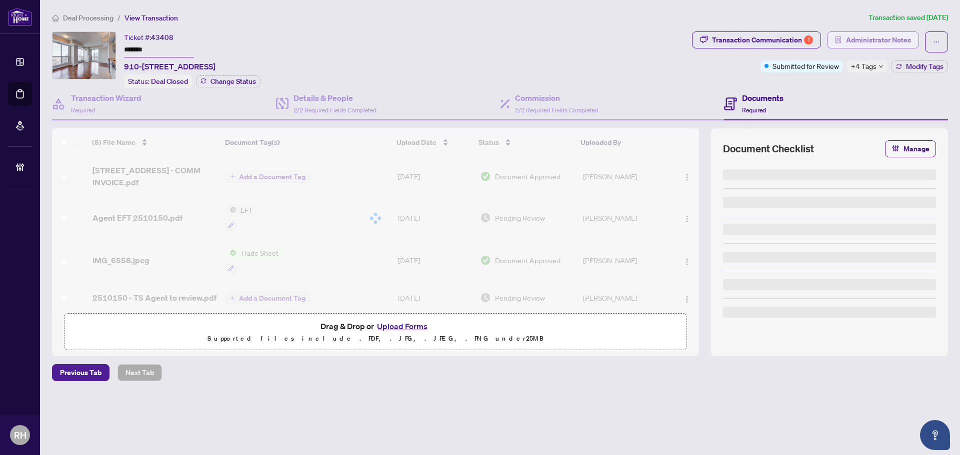
click at [857, 37] on span "Administrator Notes" at bounding box center [878, 40] width 65 height 16
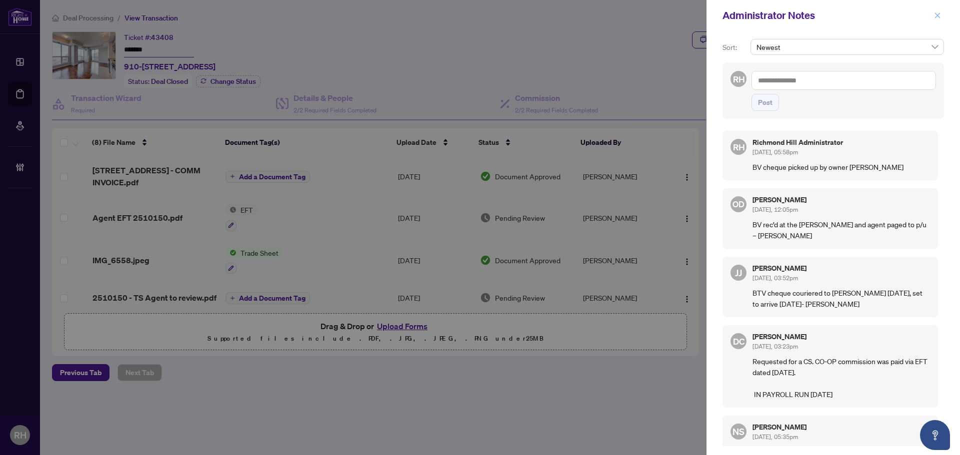
click at [938, 14] on icon "close" at bounding box center [937, 15] width 7 height 7
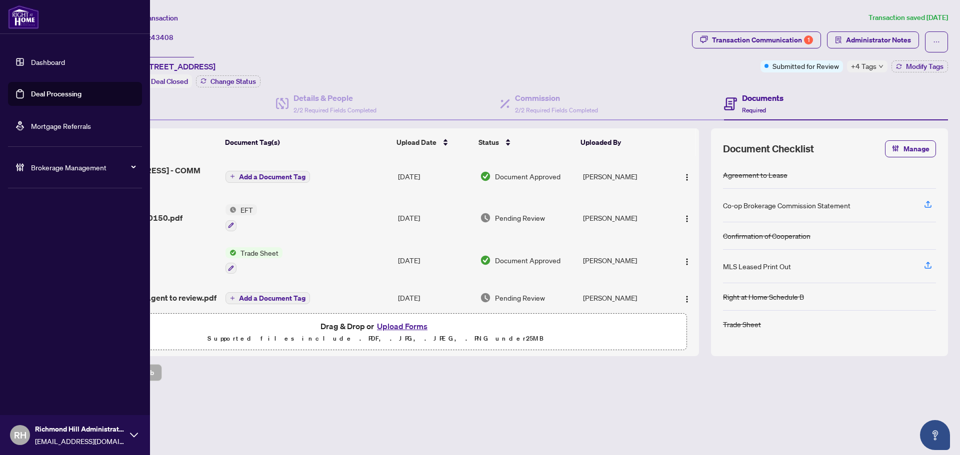
click at [31, 89] on link "Deal Processing" at bounding box center [56, 93] width 50 height 9
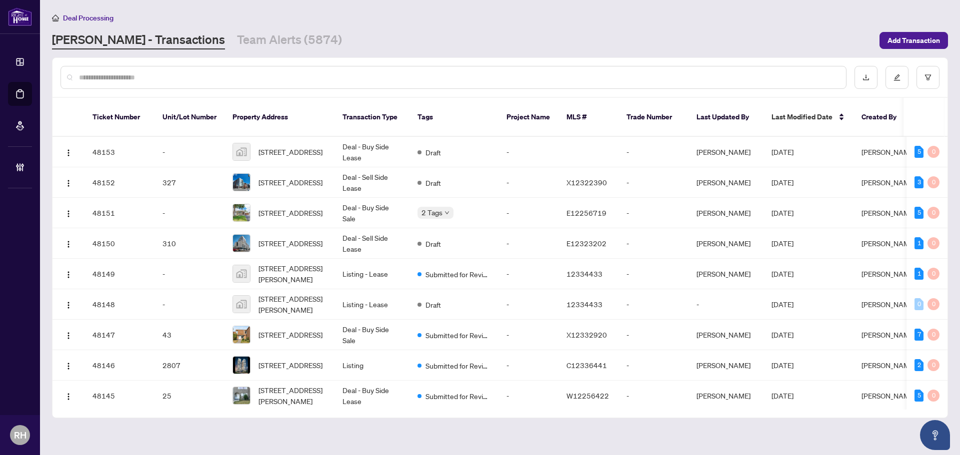
click at [186, 78] on input "text" at bounding box center [458, 77] width 759 height 11
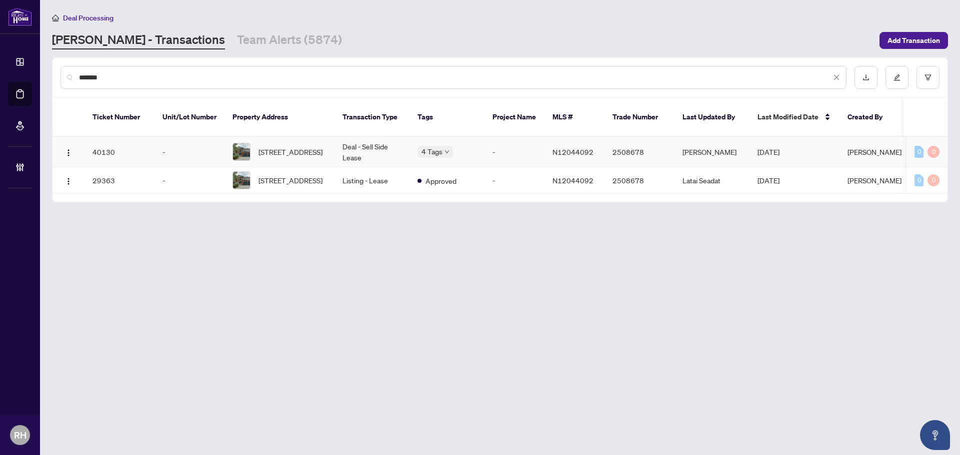
type input "*******"
click at [391, 140] on td "Deal - Sell Side Lease" at bounding box center [371, 152] width 75 height 30
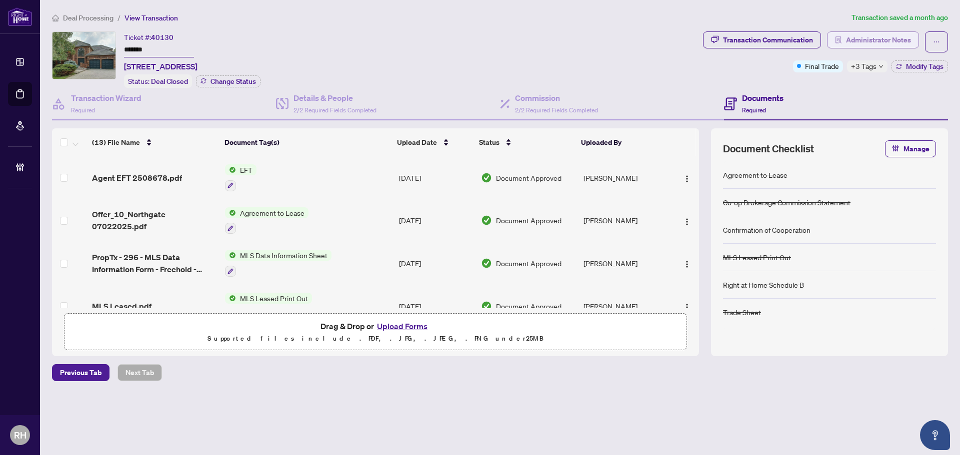
click at [863, 43] on span "Administrator Notes" at bounding box center [878, 40] width 65 height 16
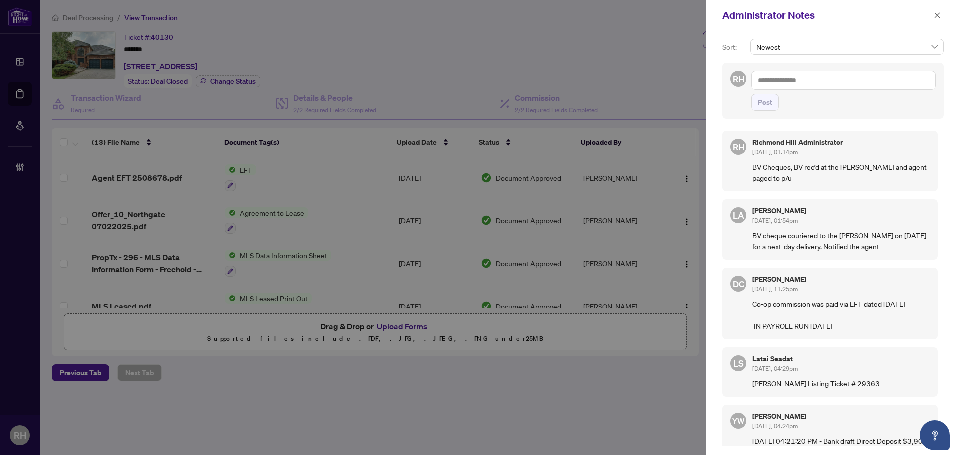
click at [797, 85] on textarea at bounding box center [843, 80] width 184 height 19
type textarea "**********"
click at [765, 107] on span "Post" at bounding box center [765, 102] width 14 height 16
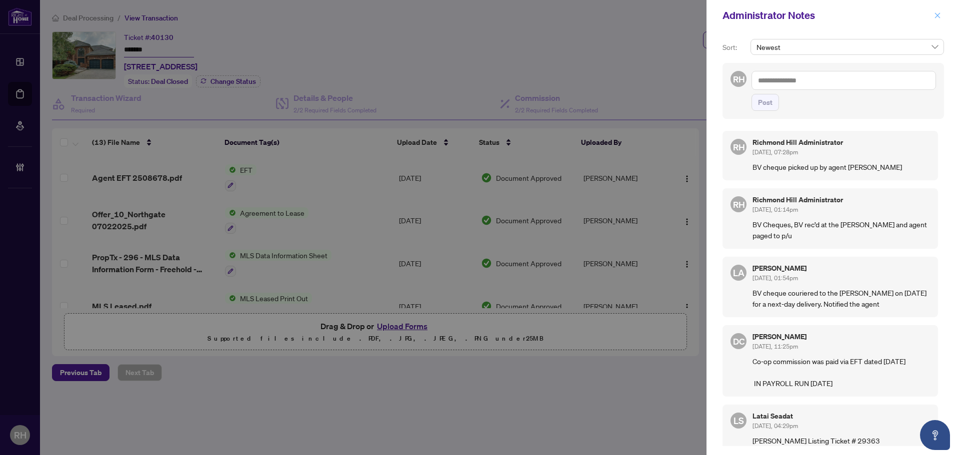
click at [933, 19] on button "button" at bounding box center [937, 15] width 13 height 12
